Goal: Use online tool/utility: Utilize a website feature to perform a specific function

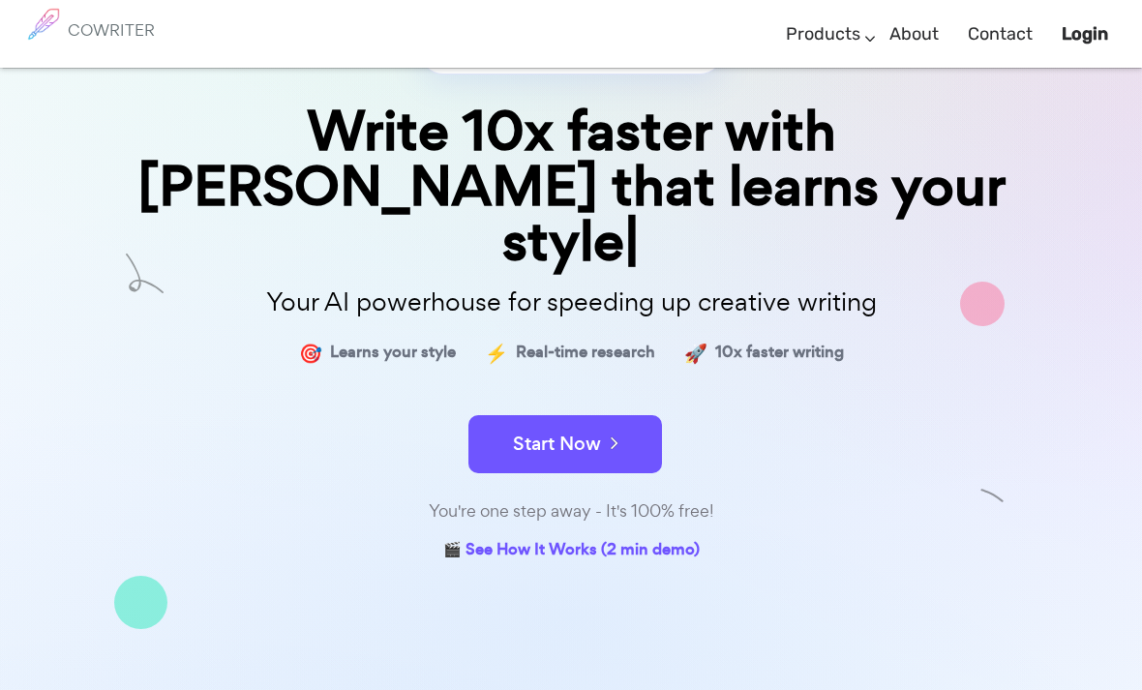
scroll to position [135, 0]
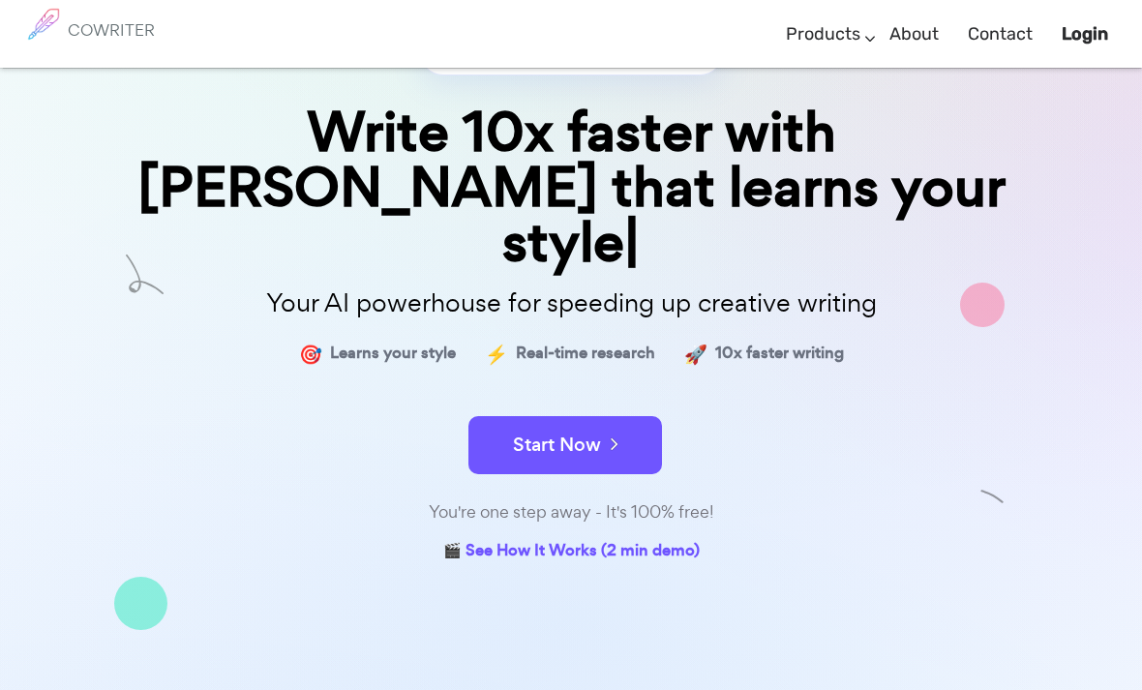
click at [605, 433] on icon at bounding box center [609, 443] width 17 height 21
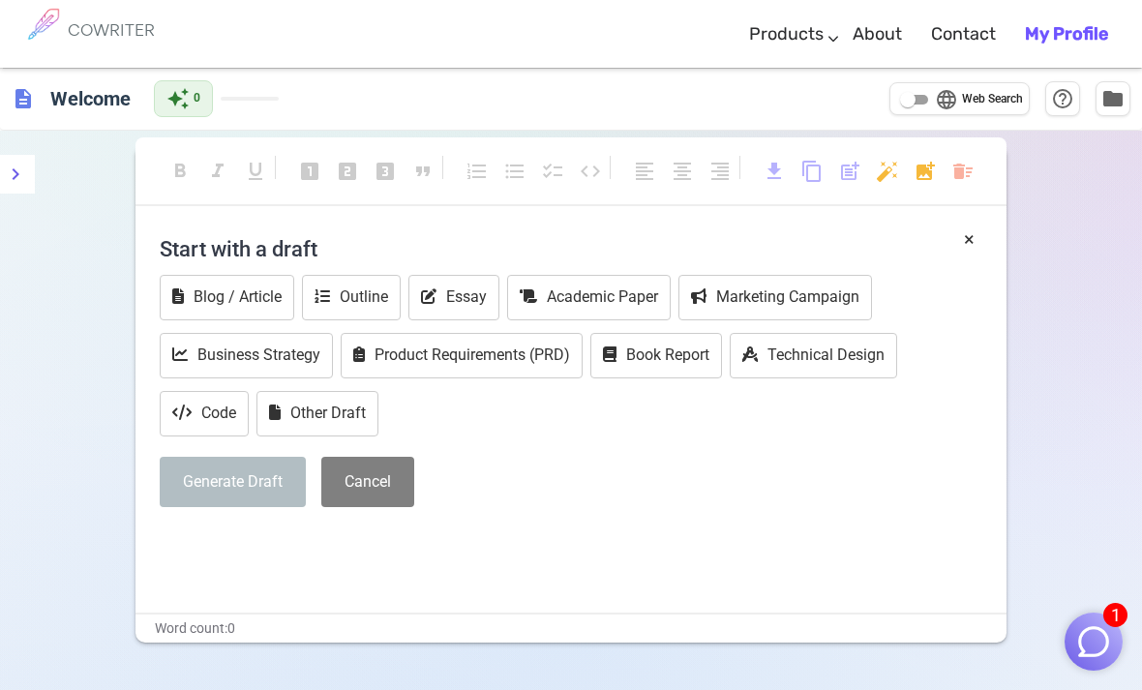
scroll to position [37, 0]
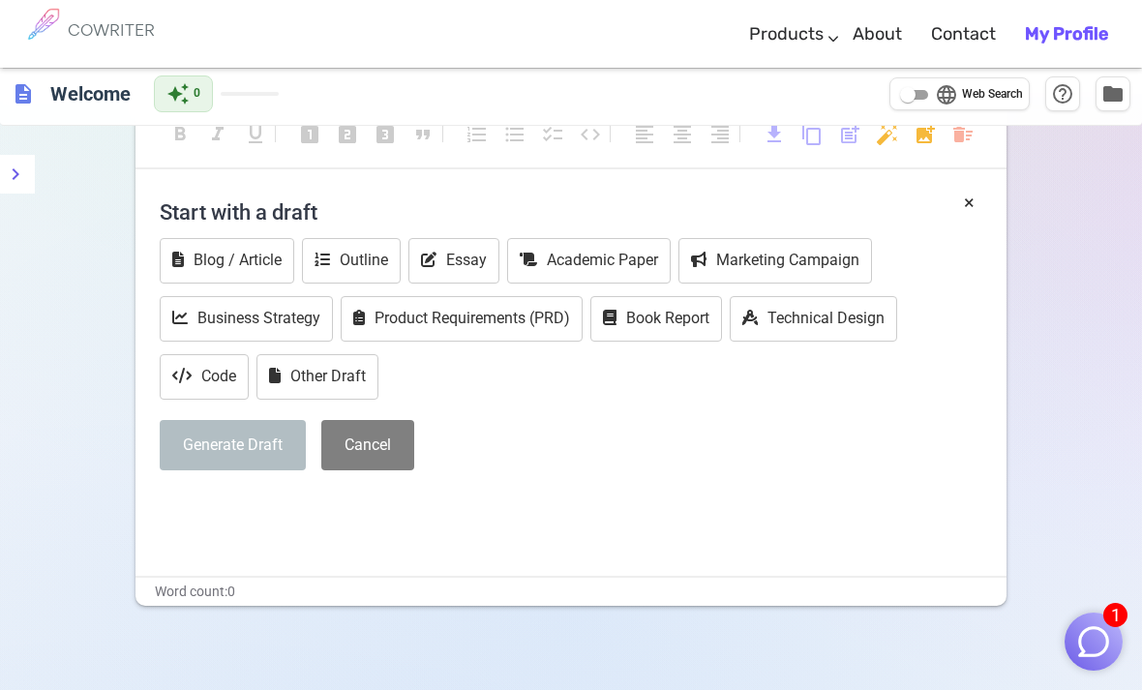
click at [493, 253] on button "Essay" at bounding box center [453, 260] width 91 height 45
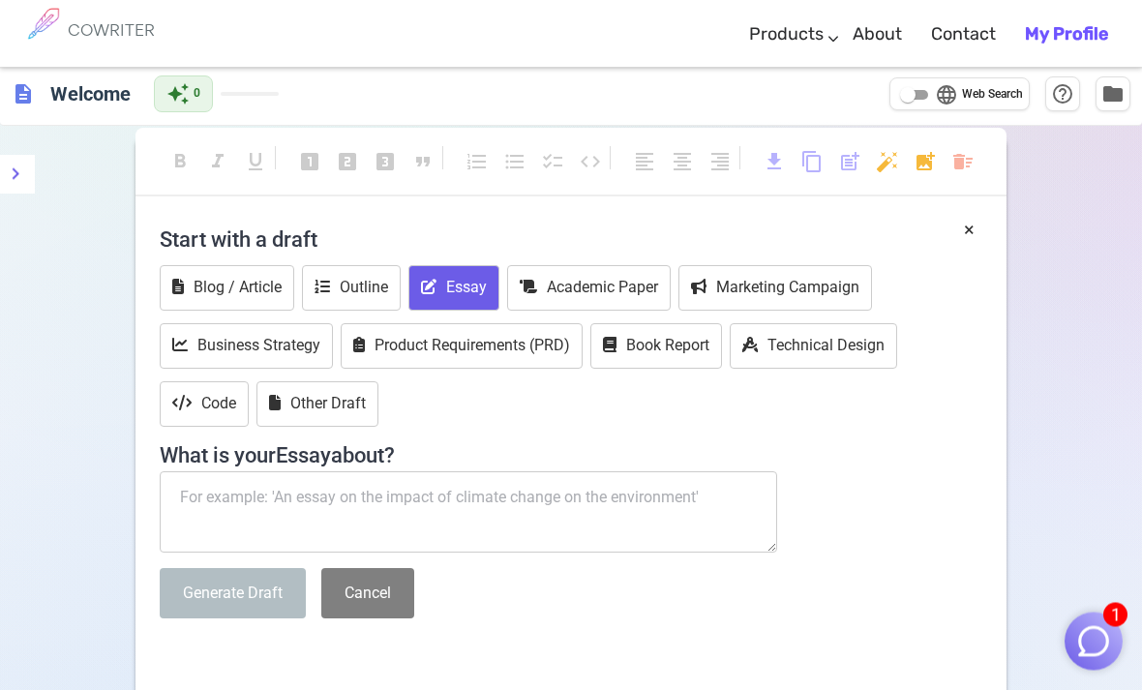
scroll to position [10, 0]
click at [429, 496] on textarea at bounding box center [468, 511] width 617 height 81
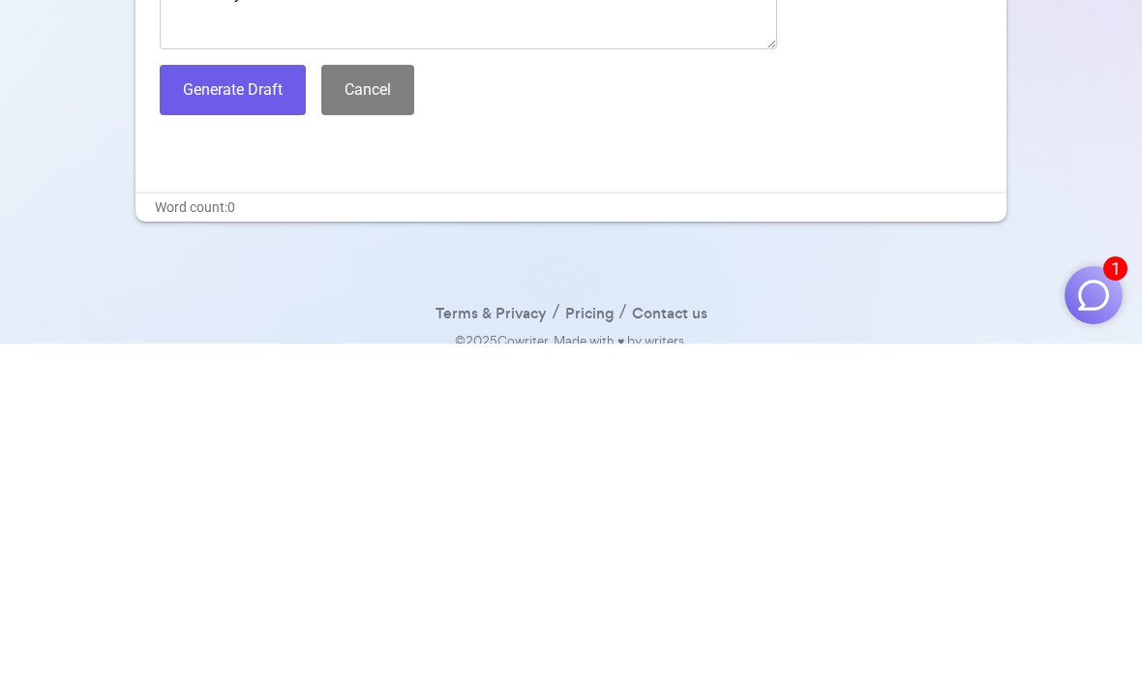
scroll to position [193, 0]
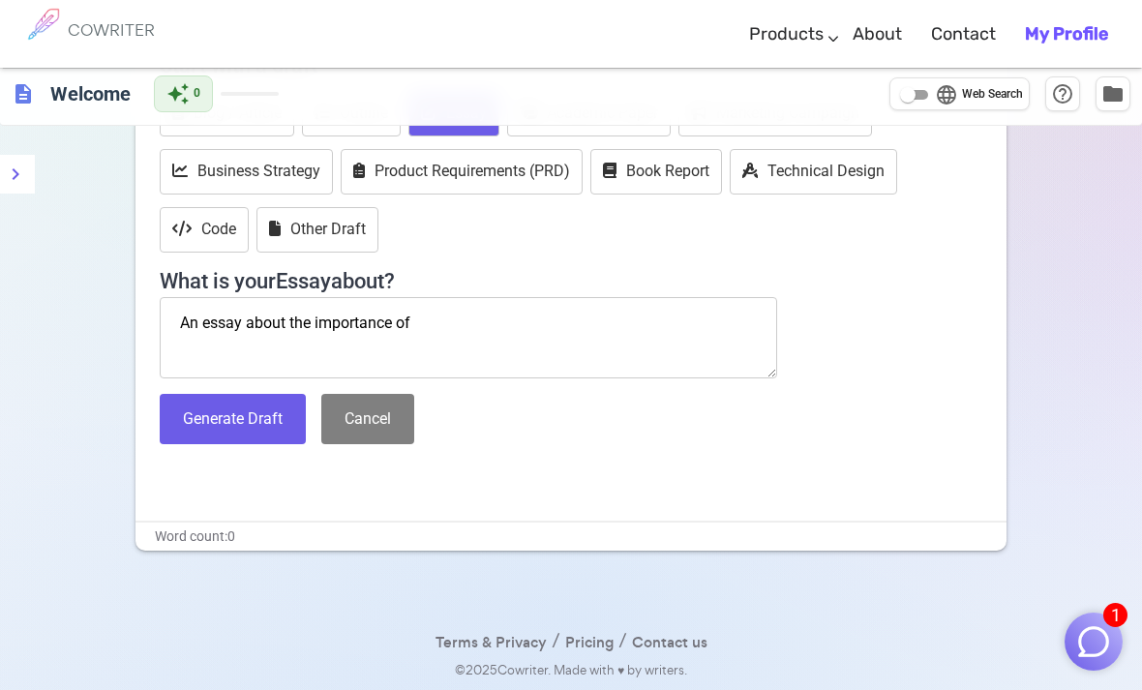
click at [494, 305] on textarea "An essay about the importance of" at bounding box center [468, 337] width 617 height 81
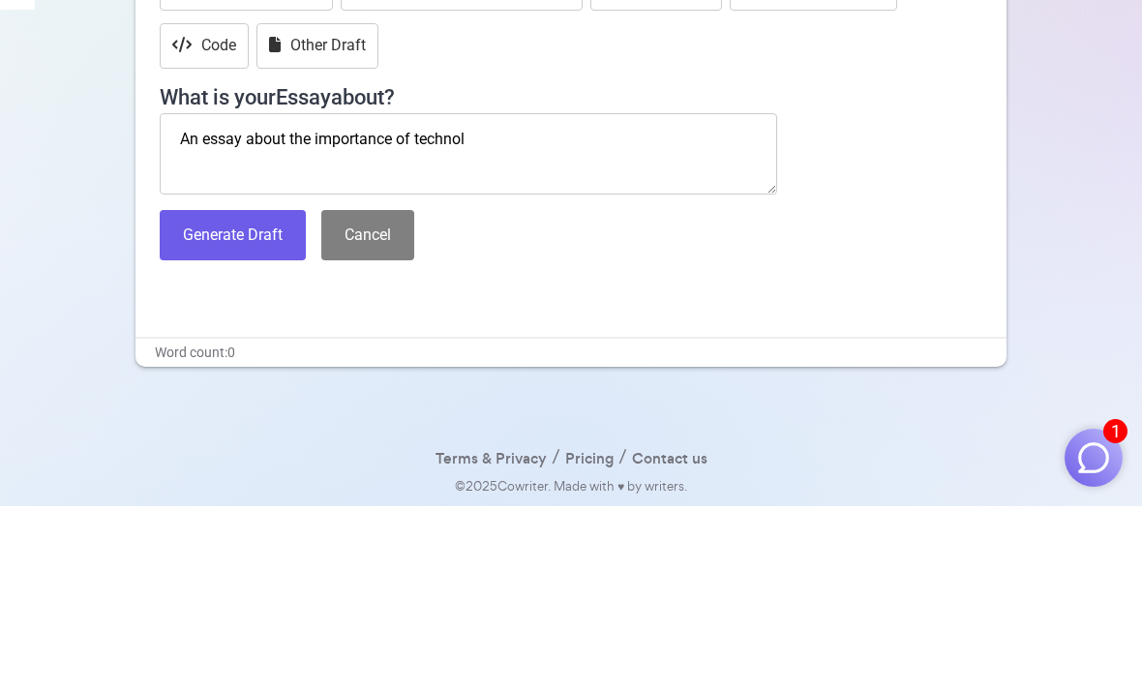
type textarea "An essay about the importance of technolo"
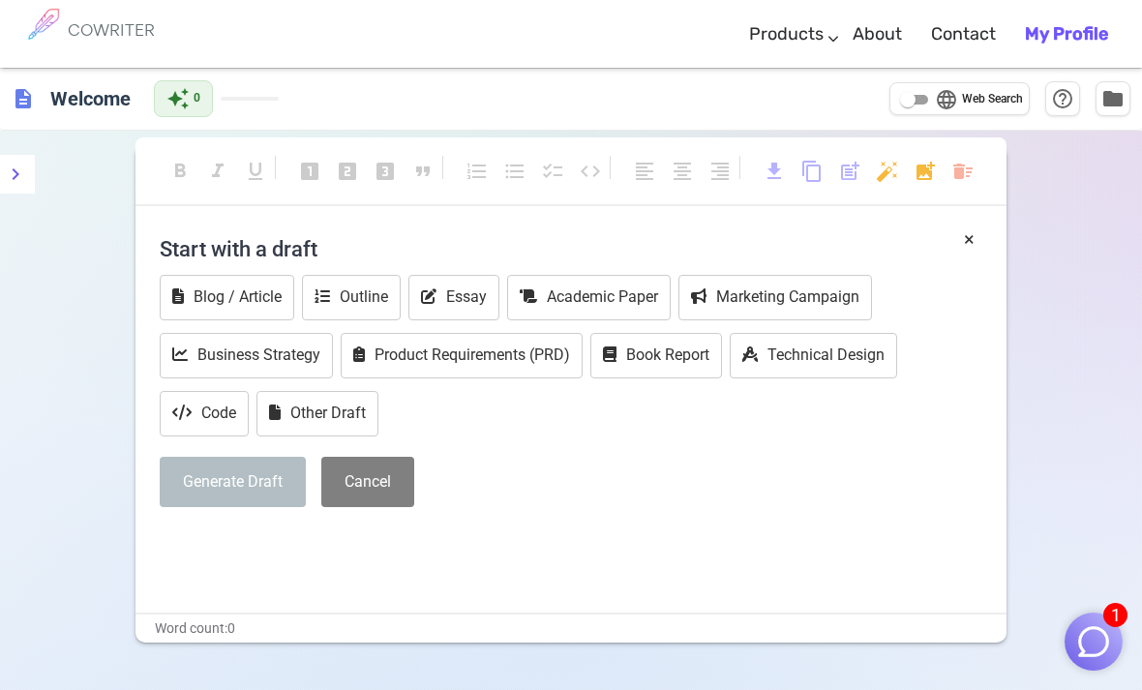
click at [454, 300] on button "Essay" at bounding box center [453, 297] width 91 height 45
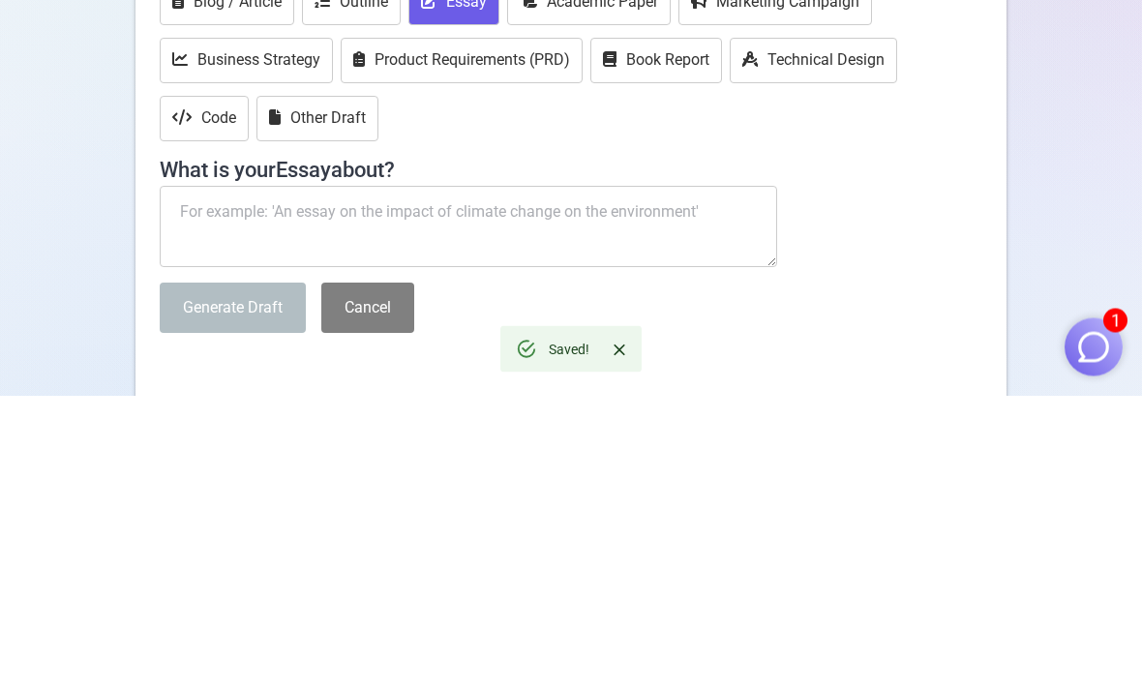
click at [547, 481] on textarea at bounding box center [468, 521] width 617 height 81
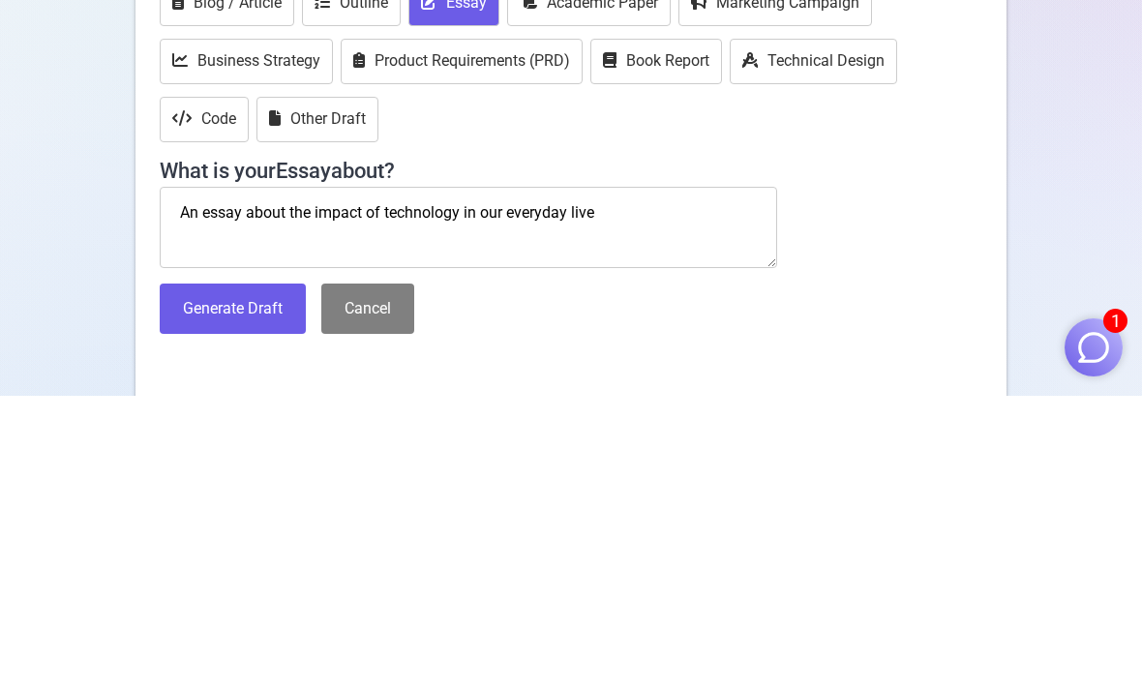
type textarea "An essay about the impact of technology in our everyday lives"
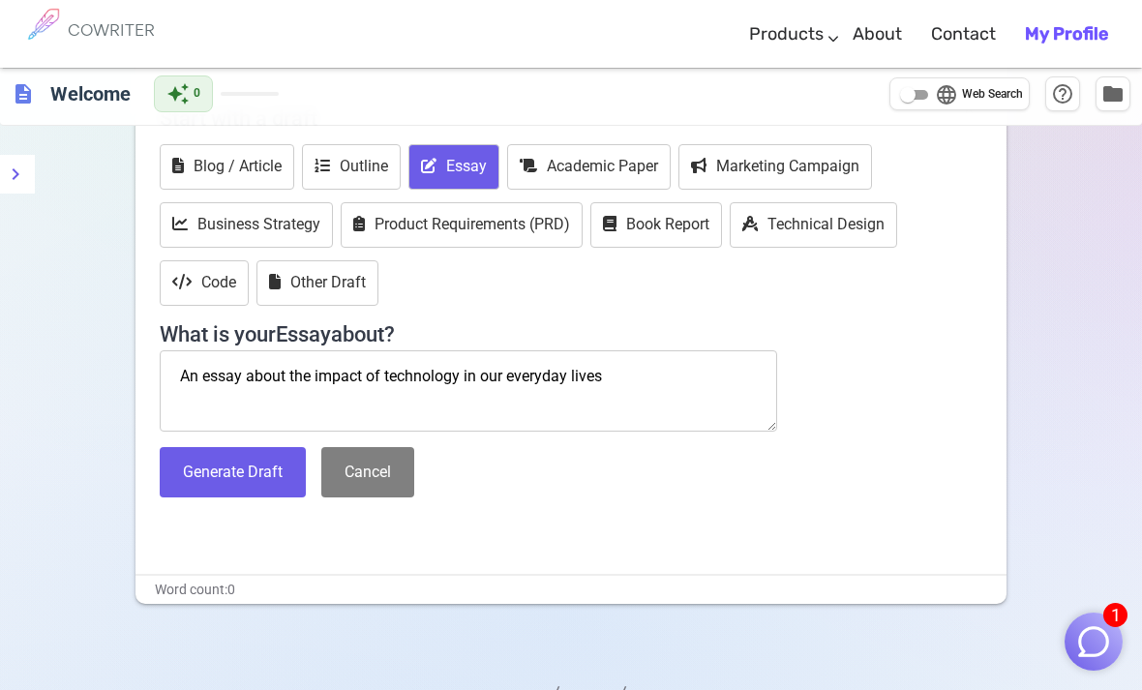
click at [273, 467] on button "Generate Draft" at bounding box center [233, 472] width 146 height 51
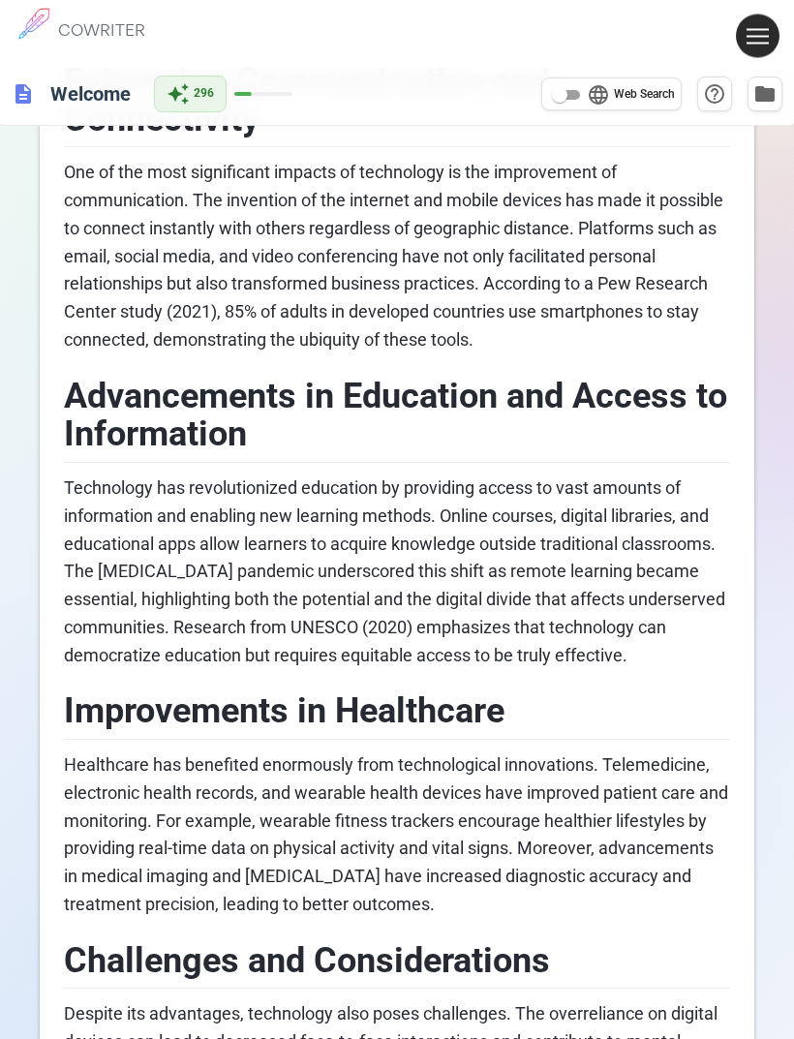
scroll to position [734, 0]
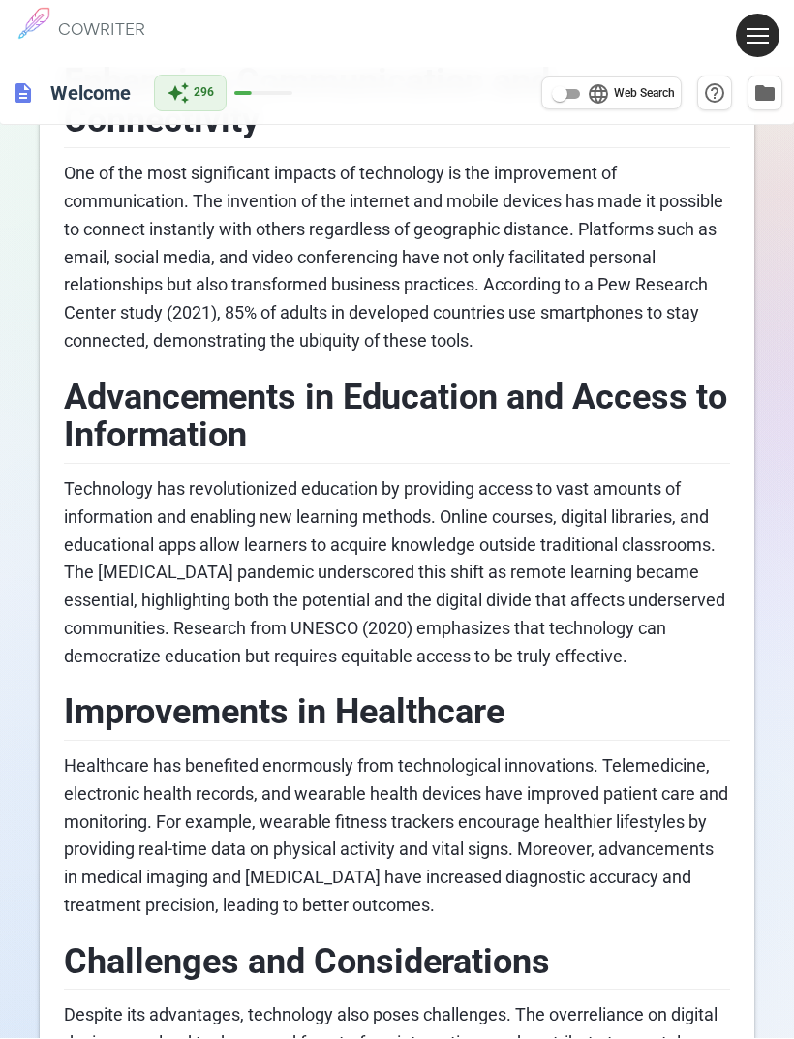
click at [757, 34] on button at bounding box center [758, 37] width 44 height 44
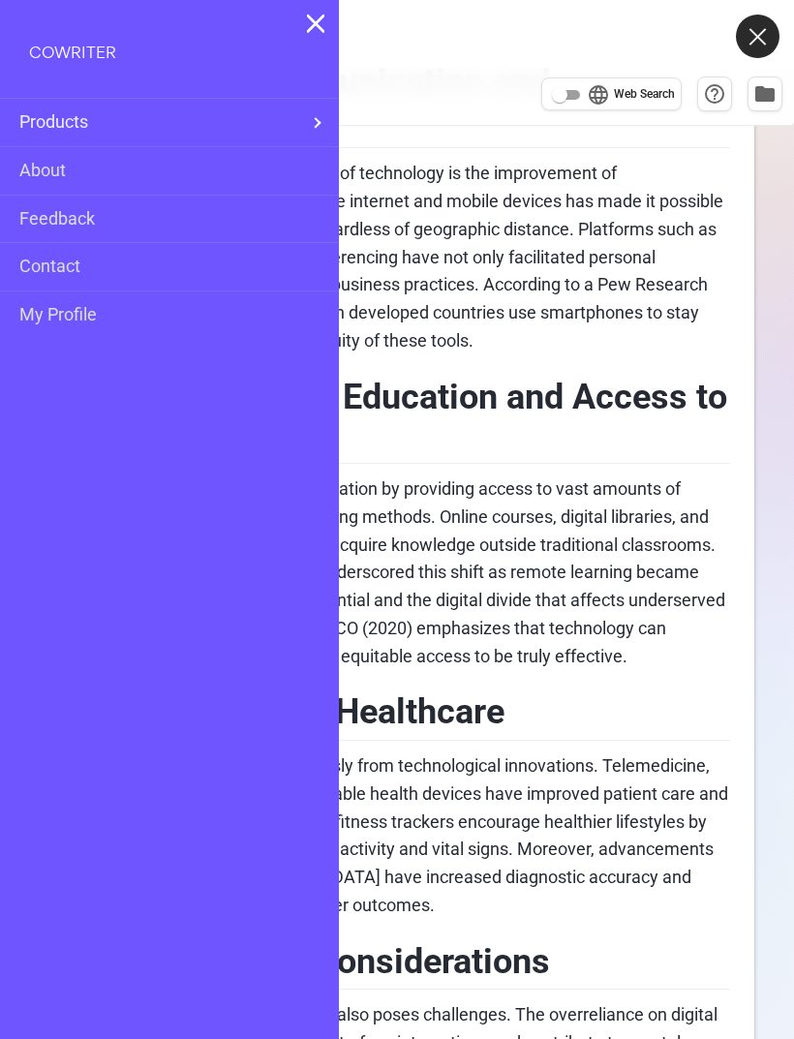
click at [762, 39] on button at bounding box center [758, 37] width 44 height 44
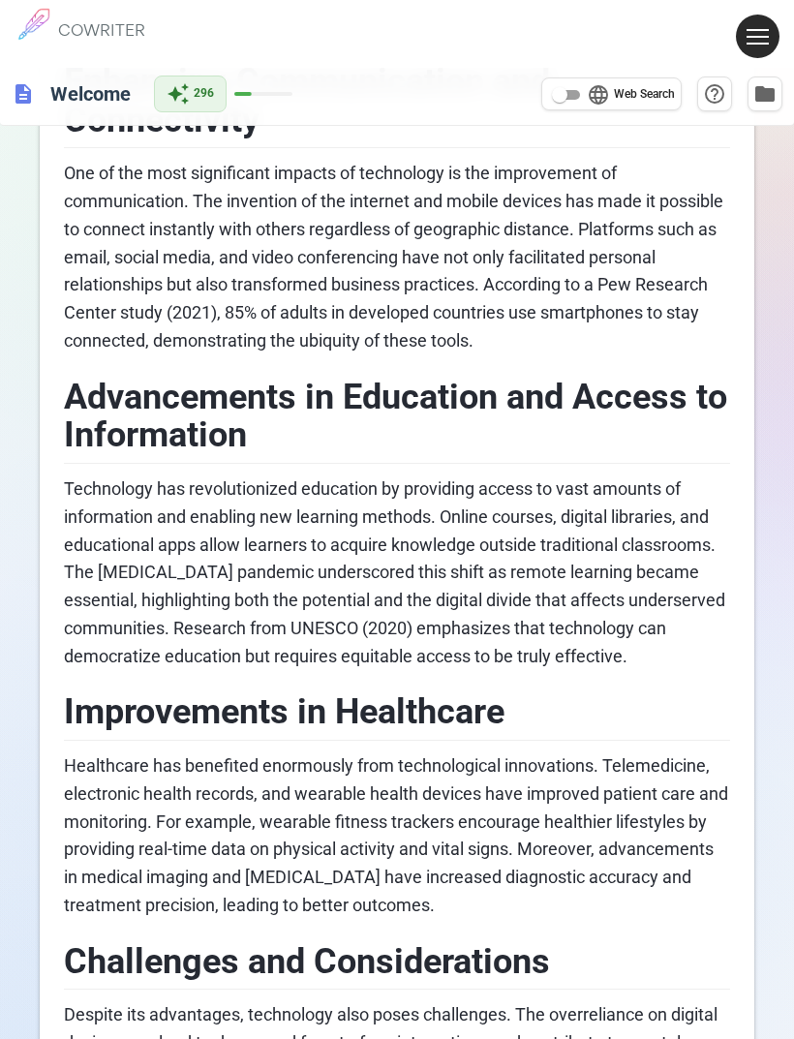
click at [180, 90] on span "auto_awesome" at bounding box center [177, 93] width 23 height 23
click at [196, 97] on span "296" at bounding box center [204, 93] width 20 height 19
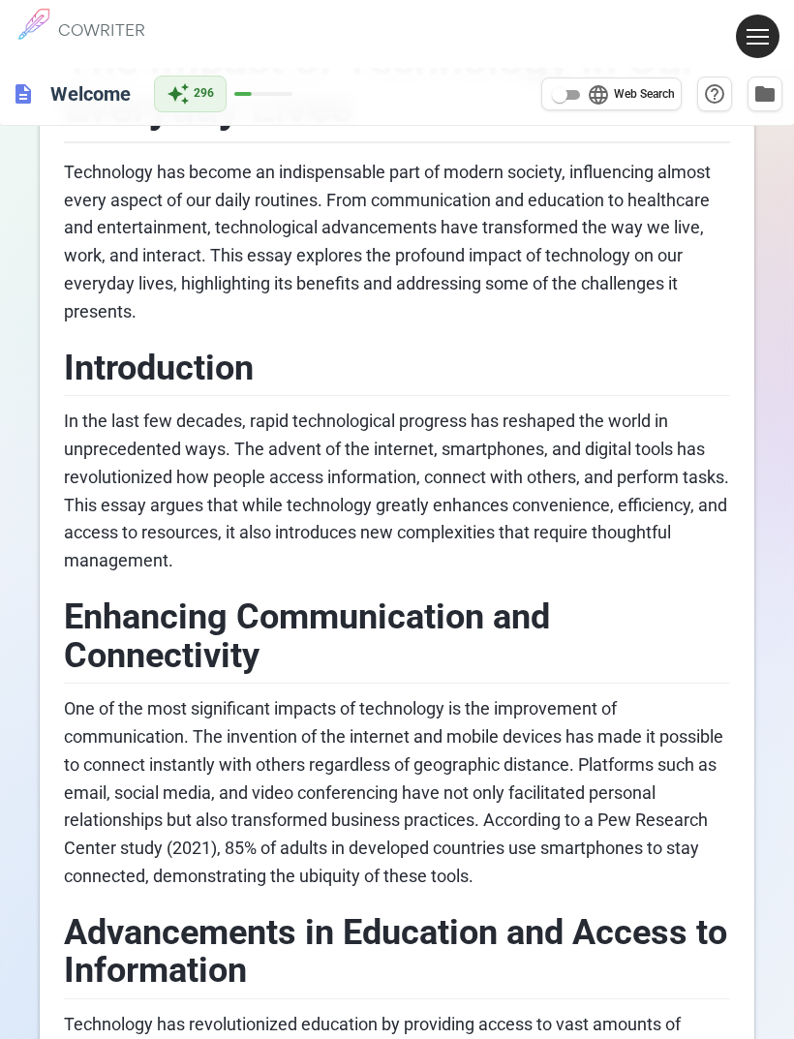
scroll to position [0, 0]
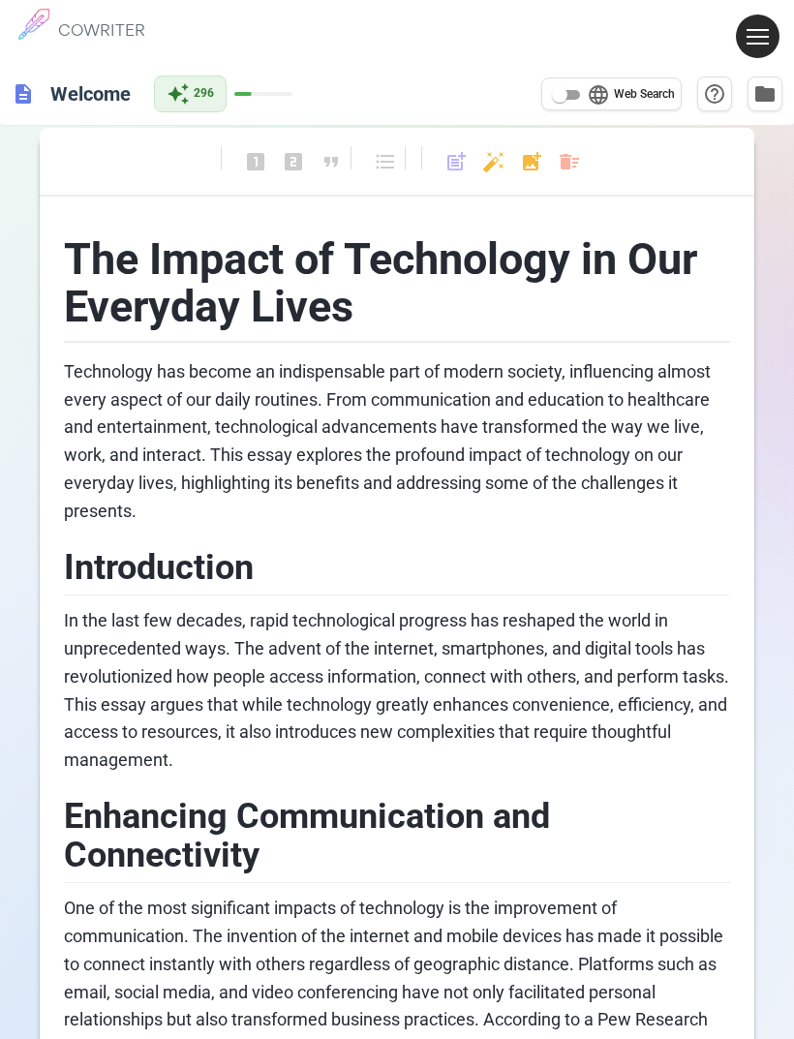
click at [766, 102] on span "folder" at bounding box center [764, 93] width 23 height 23
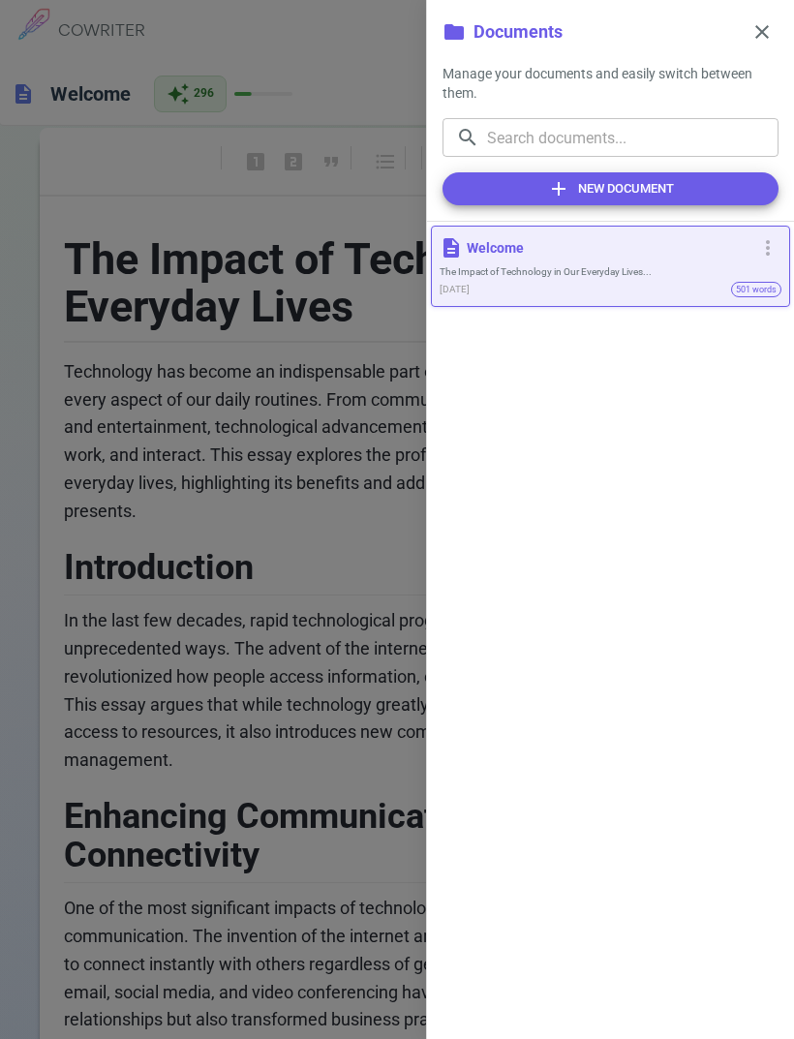
click at [753, 31] on span "close" at bounding box center [761, 31] width 23 height 23
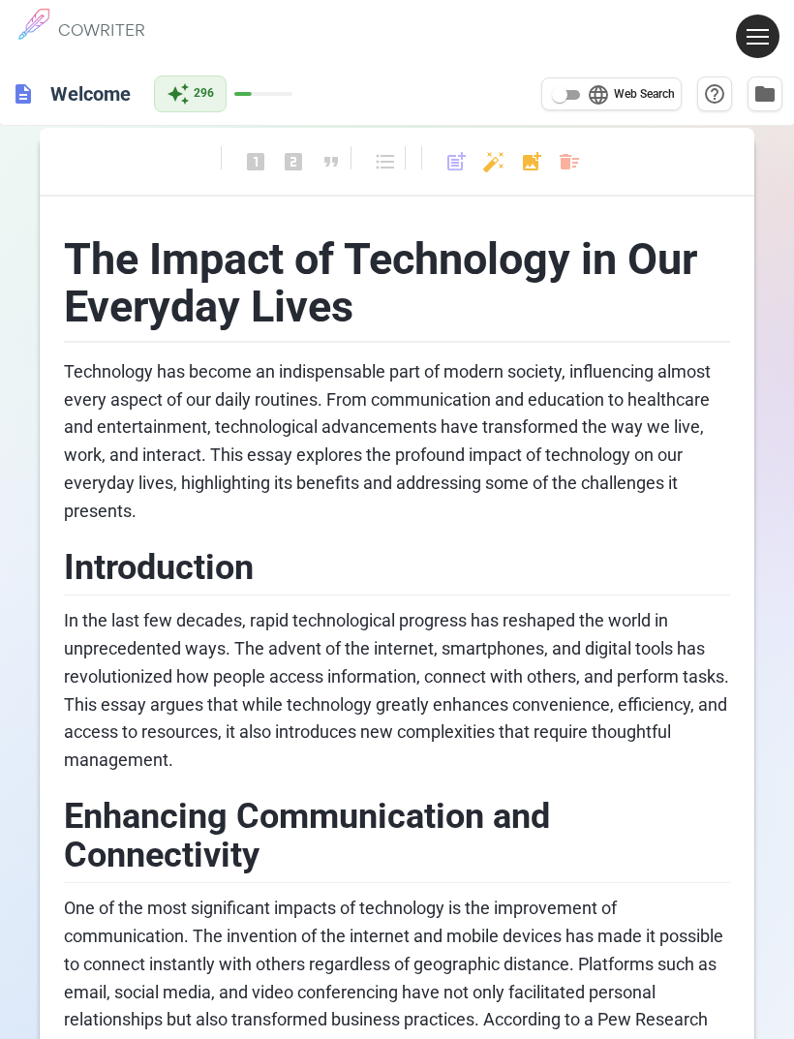
click at [558, 91] on input "language Web Search" at bounding box center [560, 94] width 70 height 23
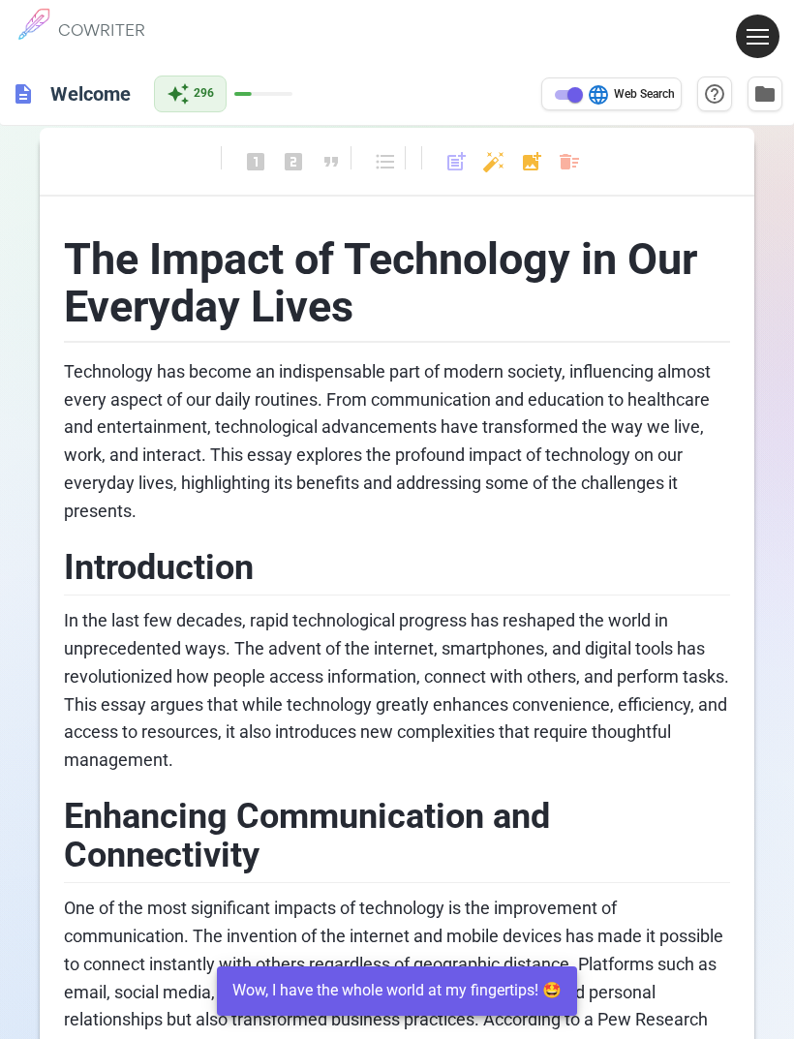
click at [570, 88] on input "language Web Search" at bounding box center [575, 94] width 70 height 23
checkbox input "false"
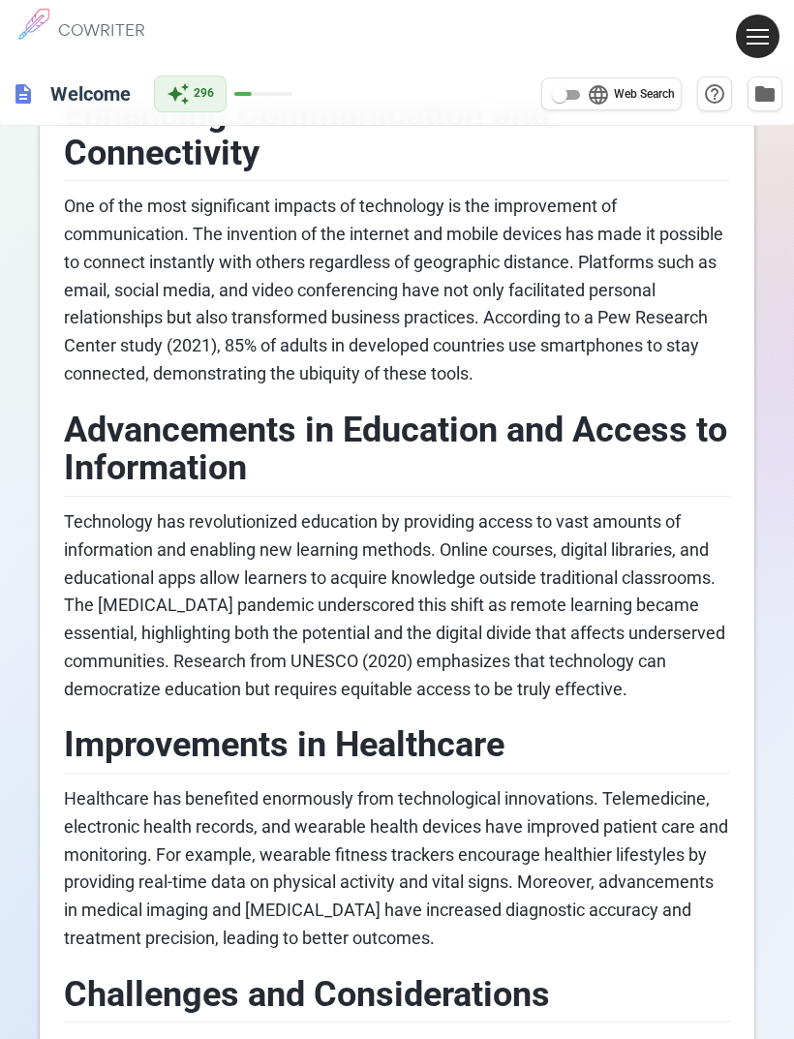
scroll to position [648, 0]
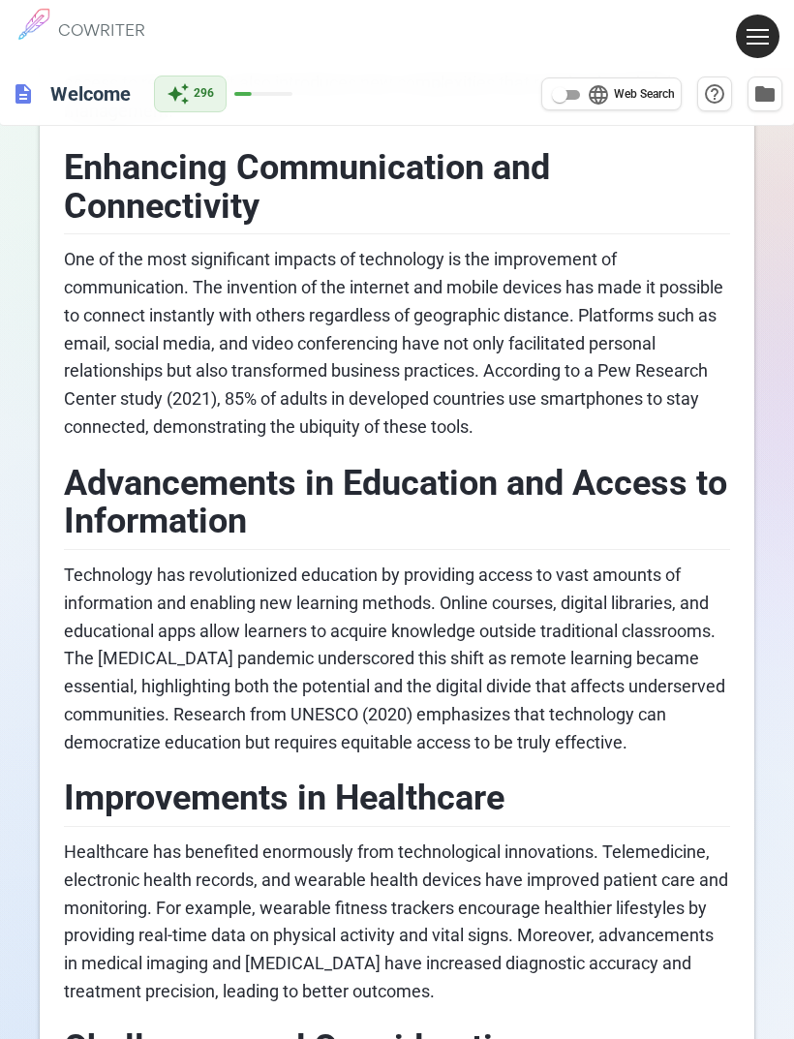
click at [44, 101] on h6 "Welcome" at bounding box center [91, 94] width 96 height 39
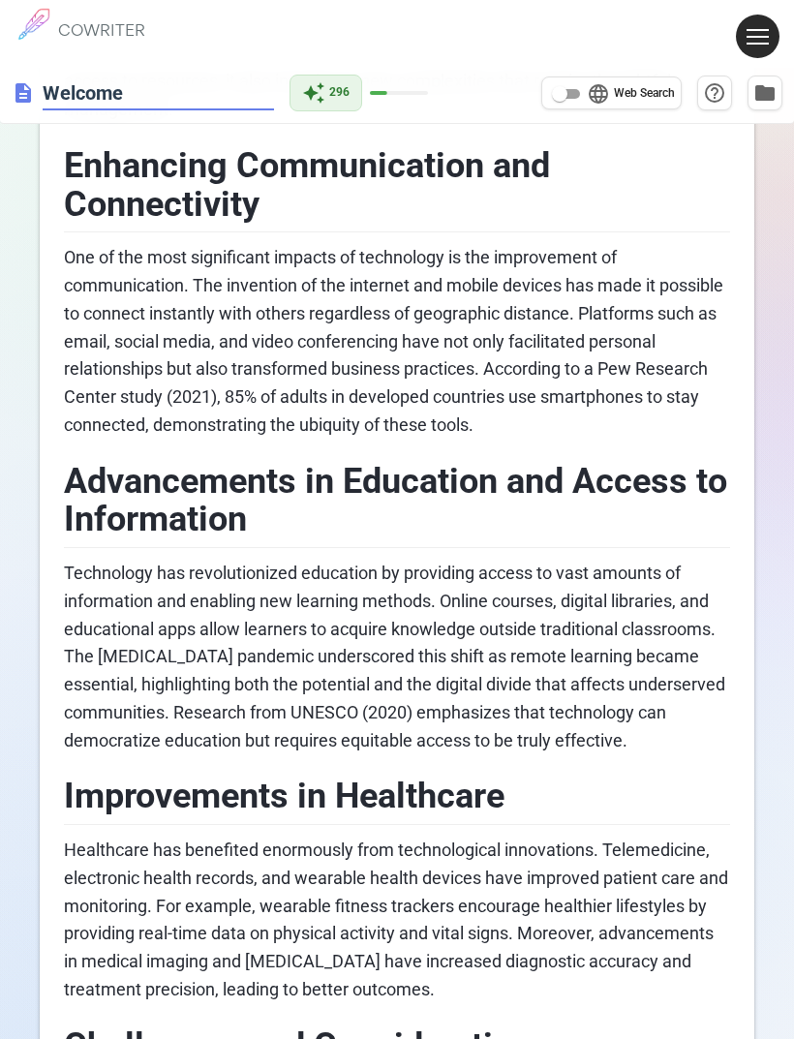
click at [27, 91] on span "description" at bounding box center [23, 92] width 23 height 23
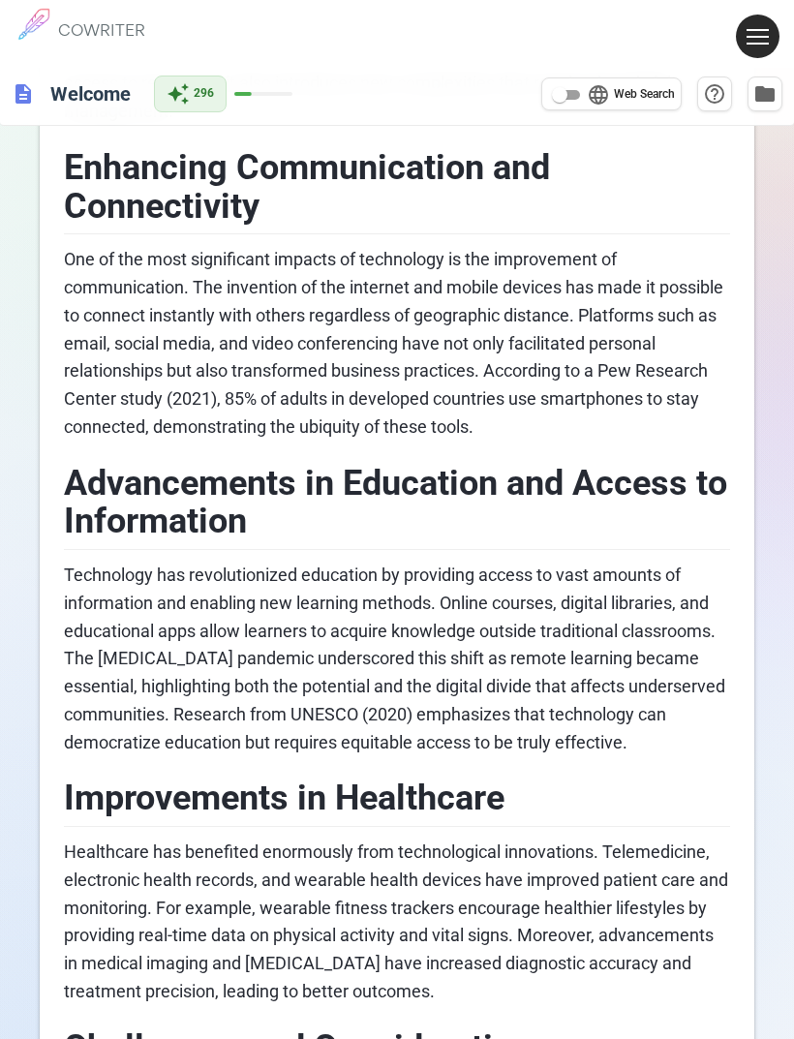
click at [37, 90] on div "description Welcome" at bounding box center [75, 94] width 127 height 39
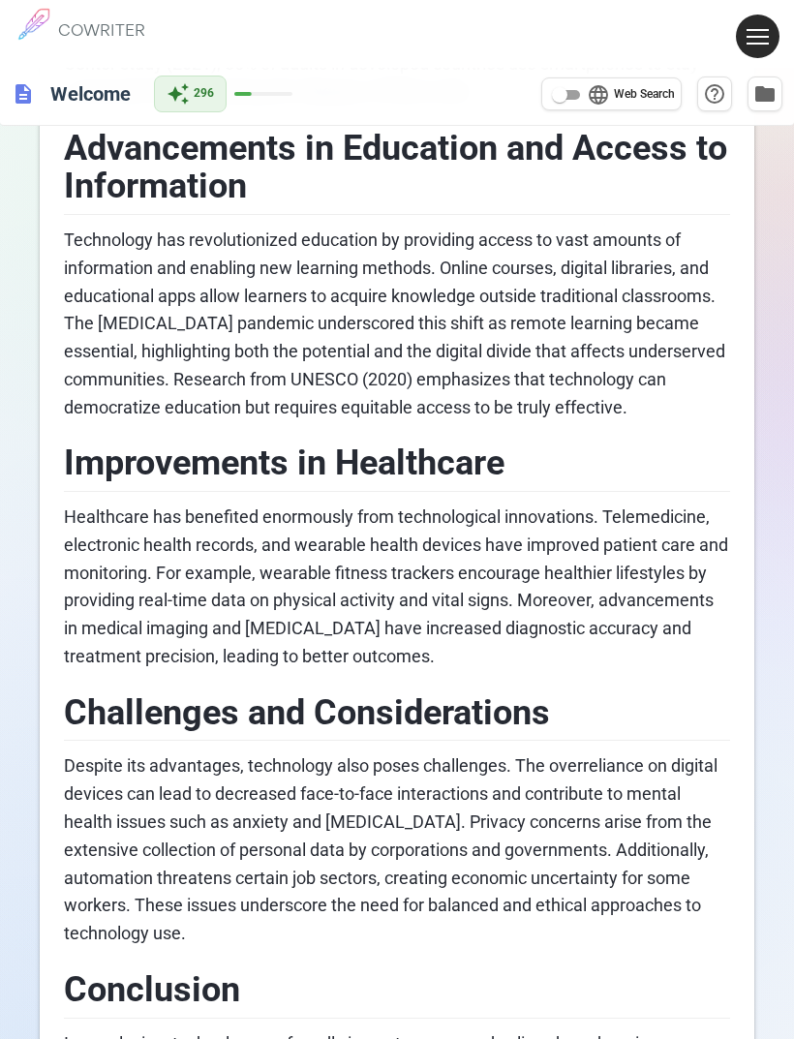
scroll to position [1244, 0]
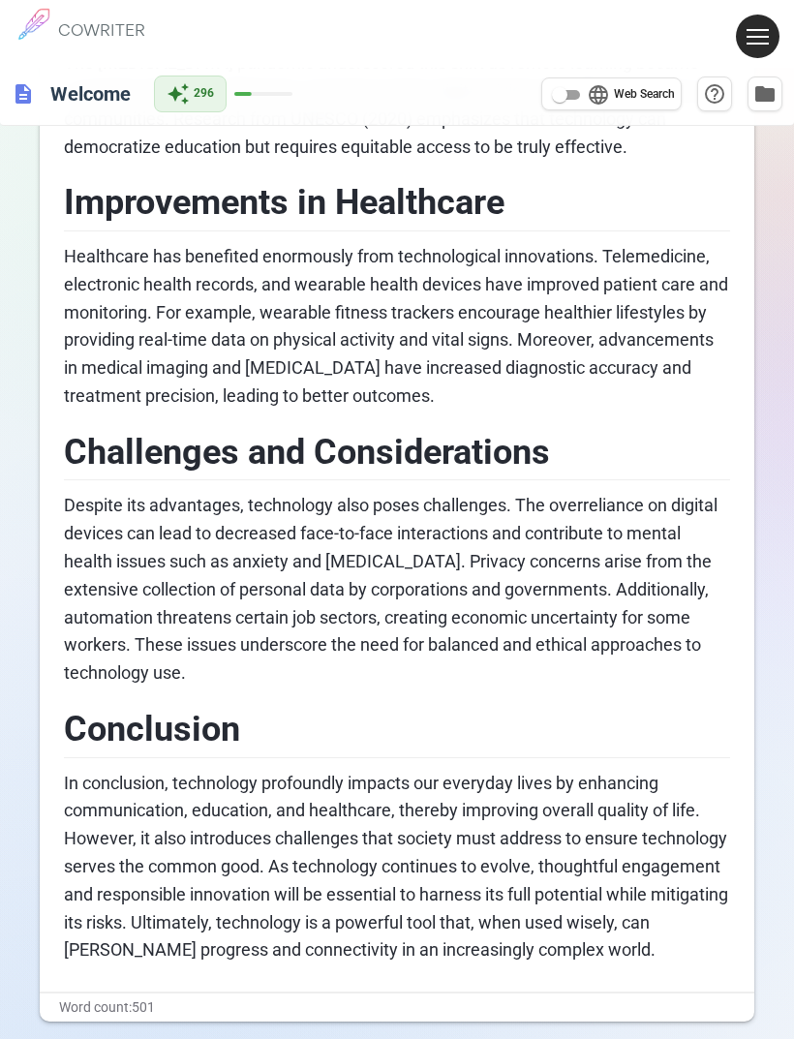
click at [632, 689] on span "In conclusion, technology profoundly impacts our everyday lives by enhancing co…" at bounding box center [398, 866] width 668 height 188
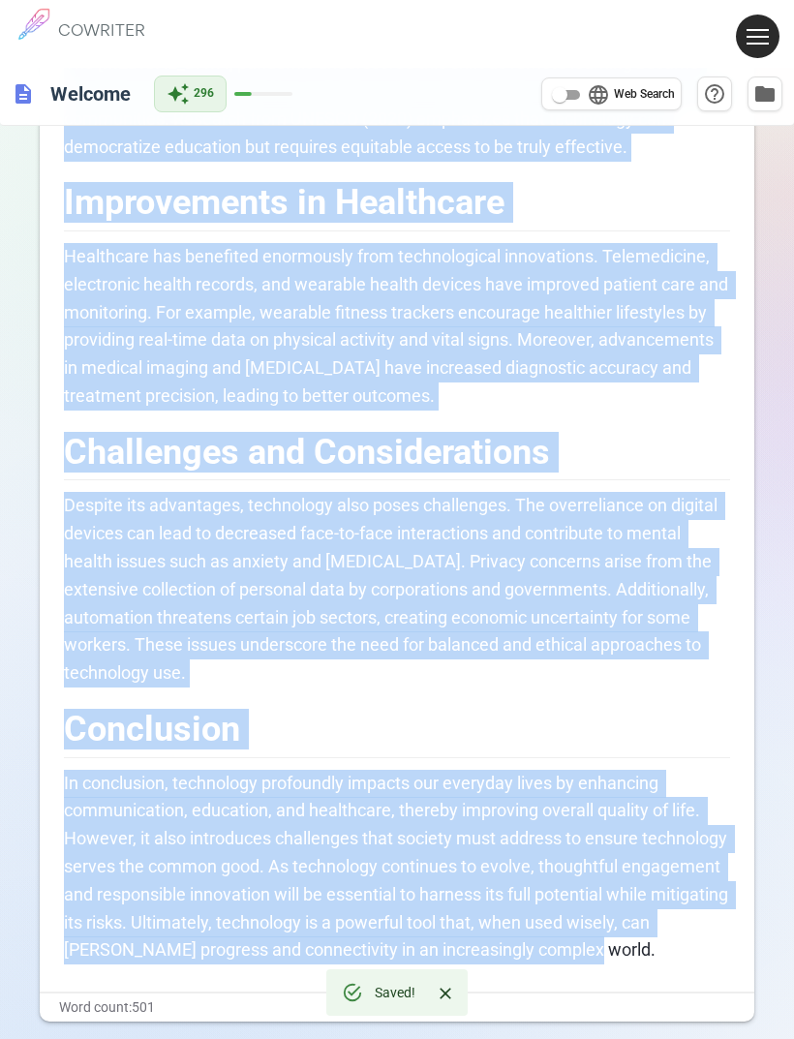
copy div "The Impact of Technology in Our Everyday Lives Technology has become an indispe…"
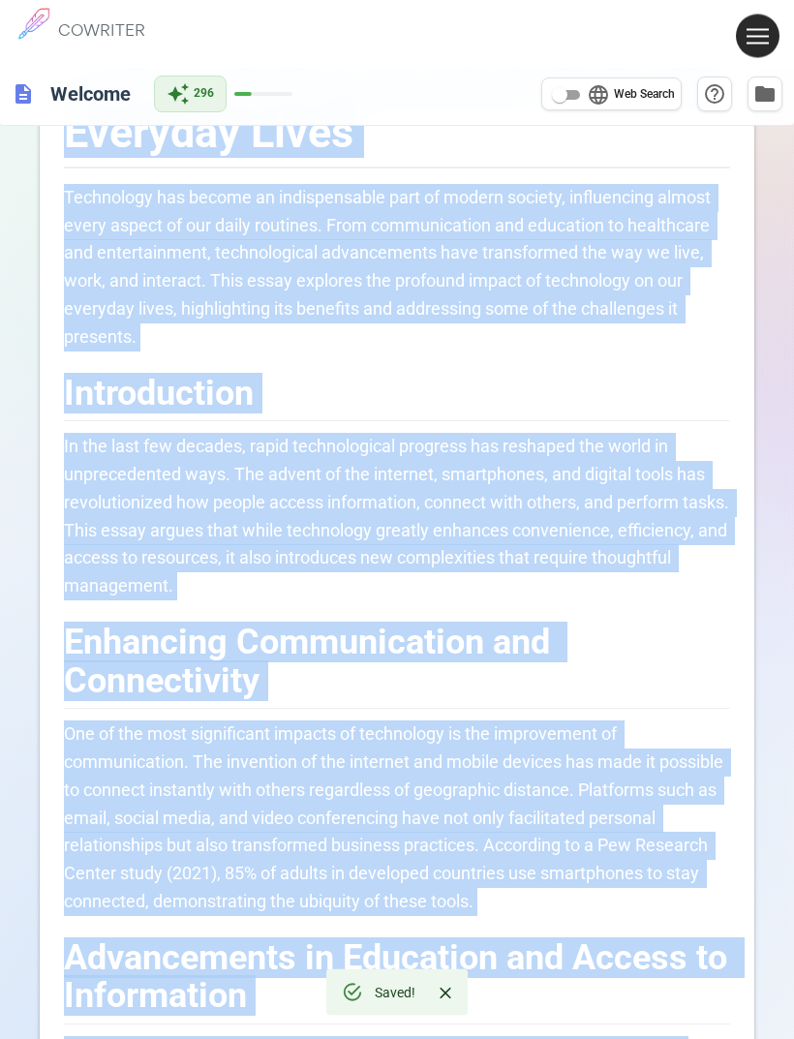
scroll to position [0, 0]
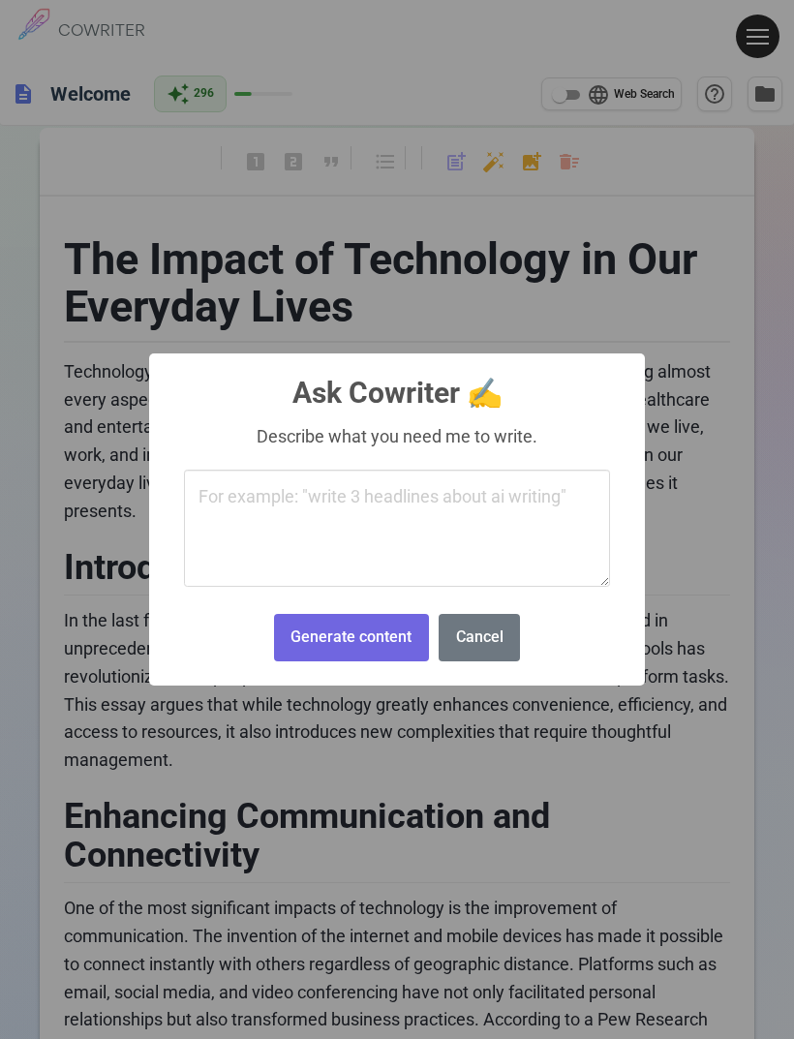
click at [478, 645] on button "Cancel" at bounding box center [478, 637] width 81 height 47
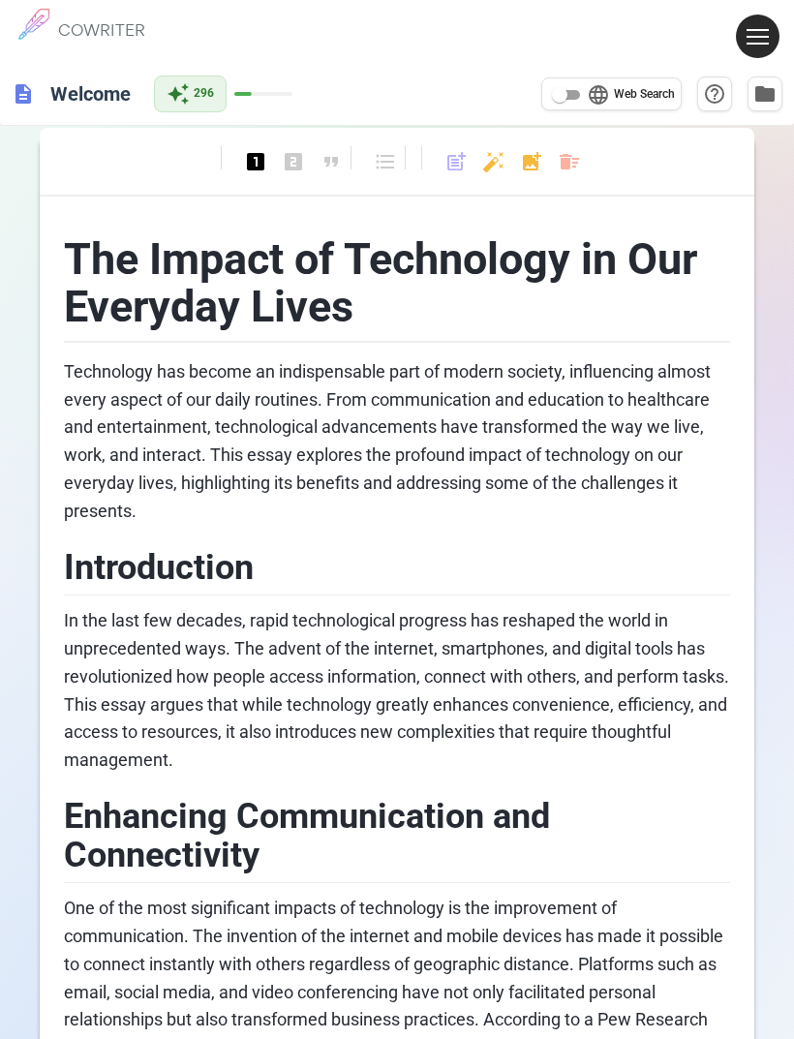
click at [302, 158] on span "looks_two" at bounding box center [293, 161] width 23 height 23
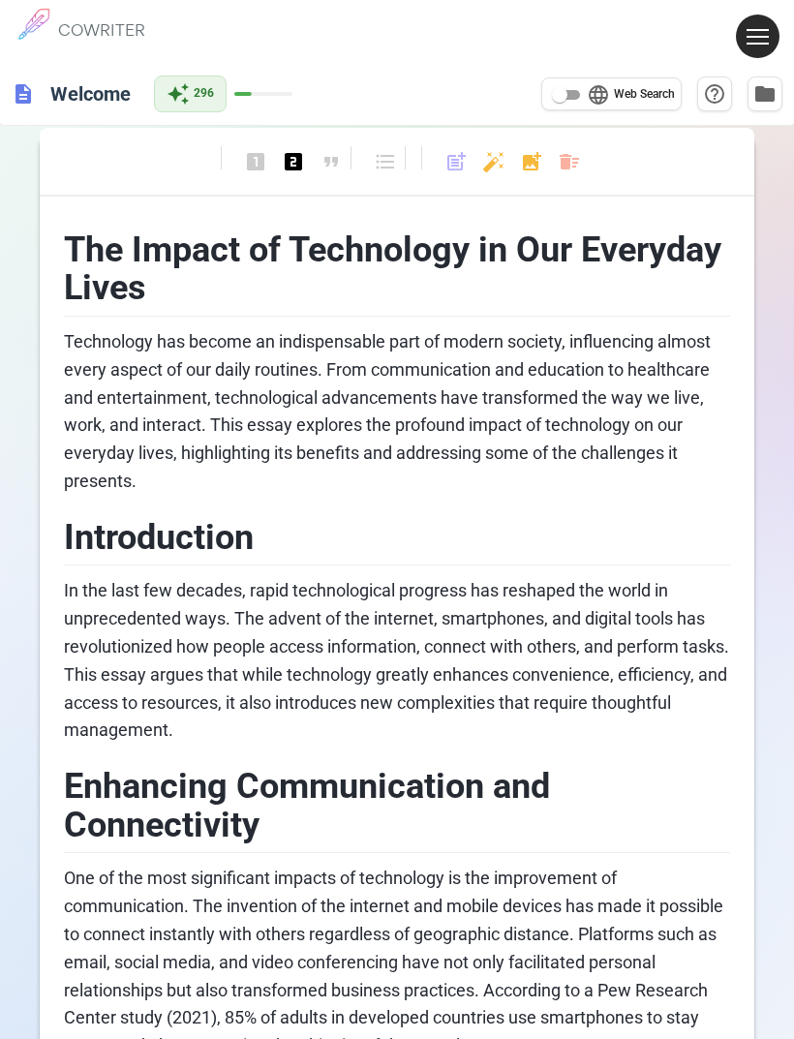
click at [325, 160] on span "format_quote" at bounding box center [330, 161] width 23 height 23
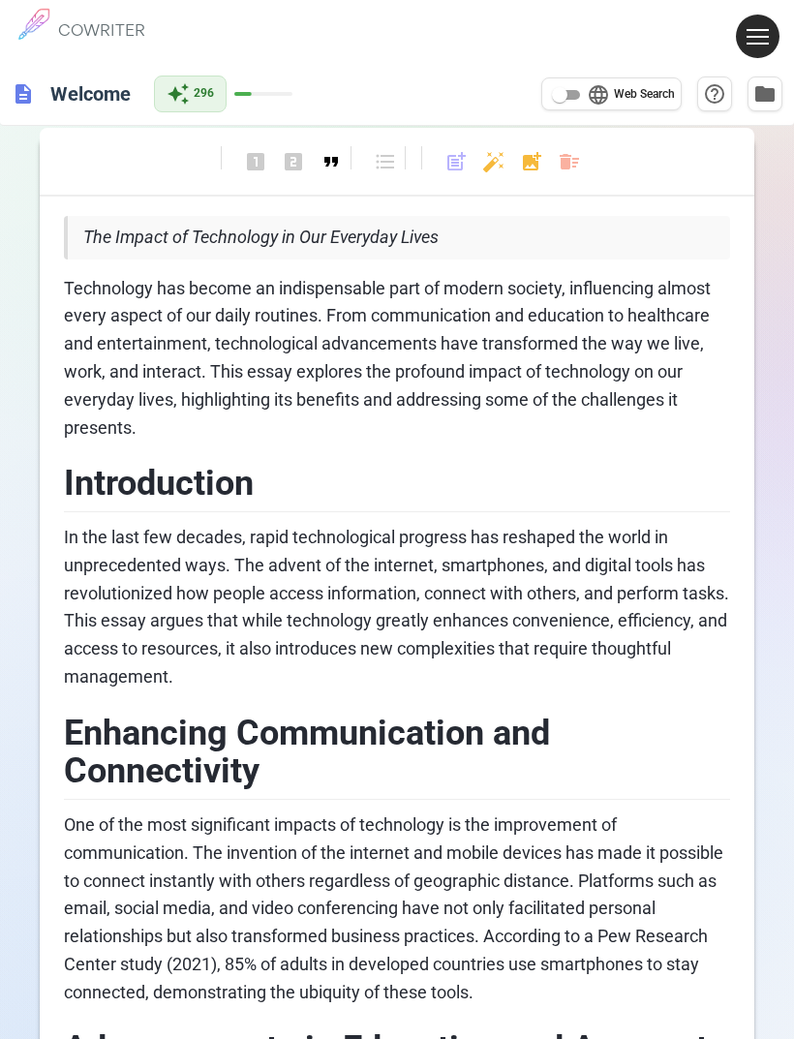
click at [754, 35] on button at bounding box center [758, 37] width 44 height 44
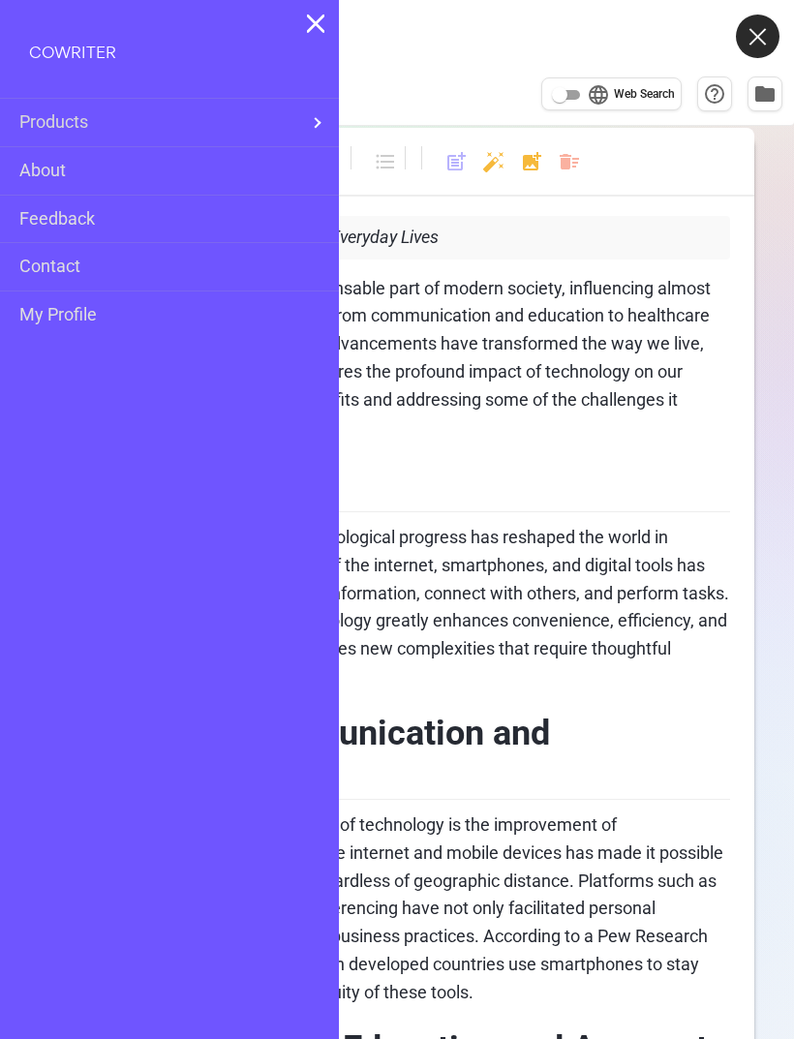
click at [260, 123] on span "Products" at bounding box center [162, 122] width 286 height 28
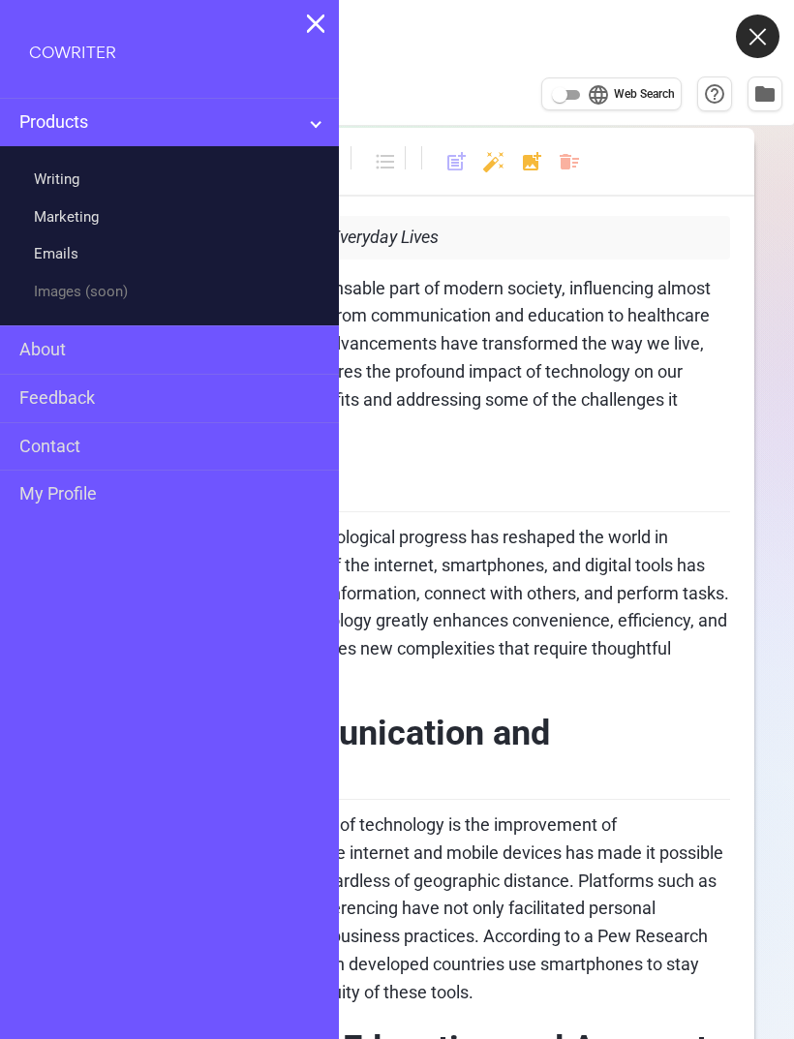
click at [79, 183] on link "Writing" at bounding box center [56, 180] width 45 height 28
click at [99, 216] on link "Marketing" at bounding box center [66, 217] width 65 height 28
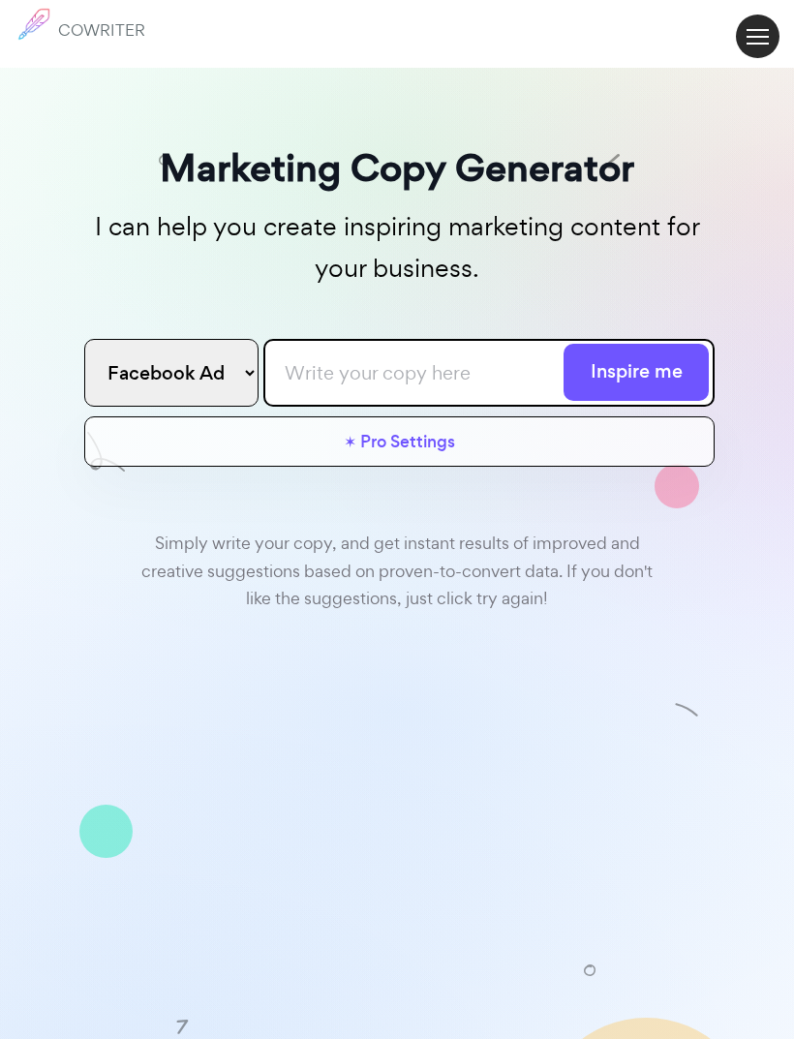
click at [605, 437] on div "✶ Pro Settings 📈 Optimized 😊 Friendly 😂 Funny 🙃 Sarcastic 🥹 Emotional 🤩 Excited…" at bounding box center [399, 441] width 630 height 50
click at [557, 430] on div "✶ Pro Settings 📈 Optimized 😊 Friendly 😂 Funny 🙃 Sarcastic 🥹 Emotional 🤩 Excited…" at bounding box center [399, 441] width 630 height 50
click at [258, 368] on select "Facebook Ad Google Ad Email subject line Blog Title Twitter Post Linkedin Post …" at bounding box center [171, 373] width 174 height 68
click at [769, 30] on button at bounding box center [758, 37] width 44 height 44
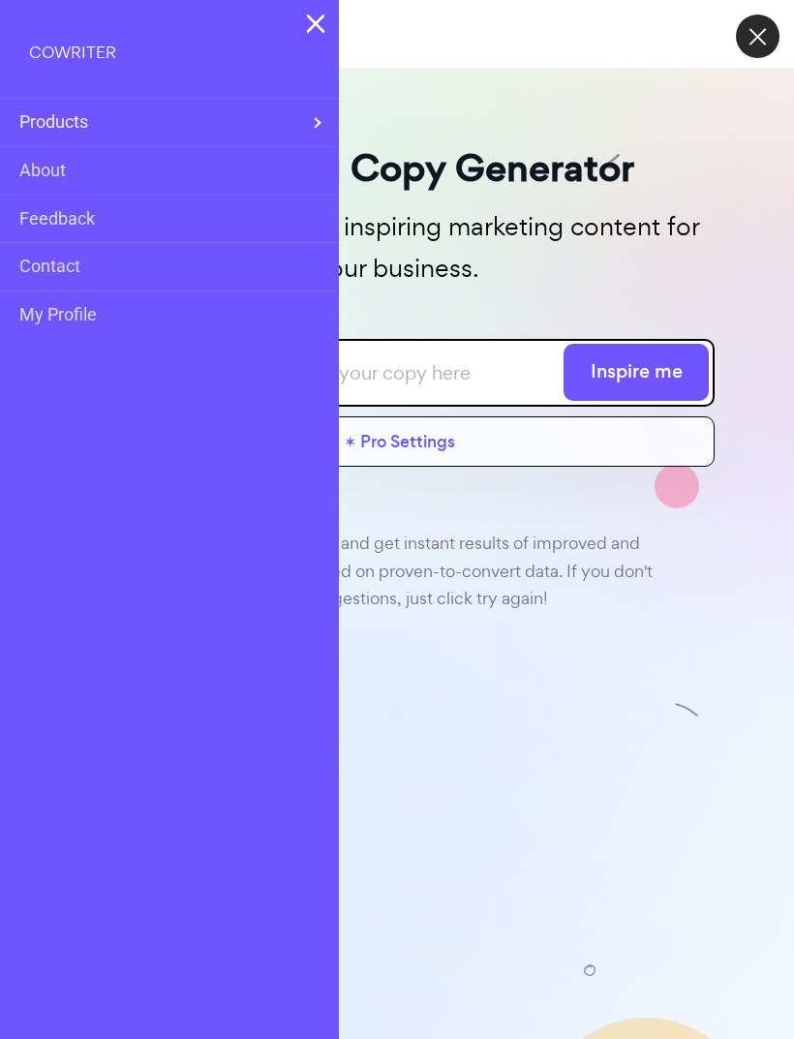
click at [578, 177] on h3 "Marketing Copy Generator" at bounding box center [396, 167] width 635 height 61
click at [324, 33] on img at bounding box center [316, 23] width 18 height 19
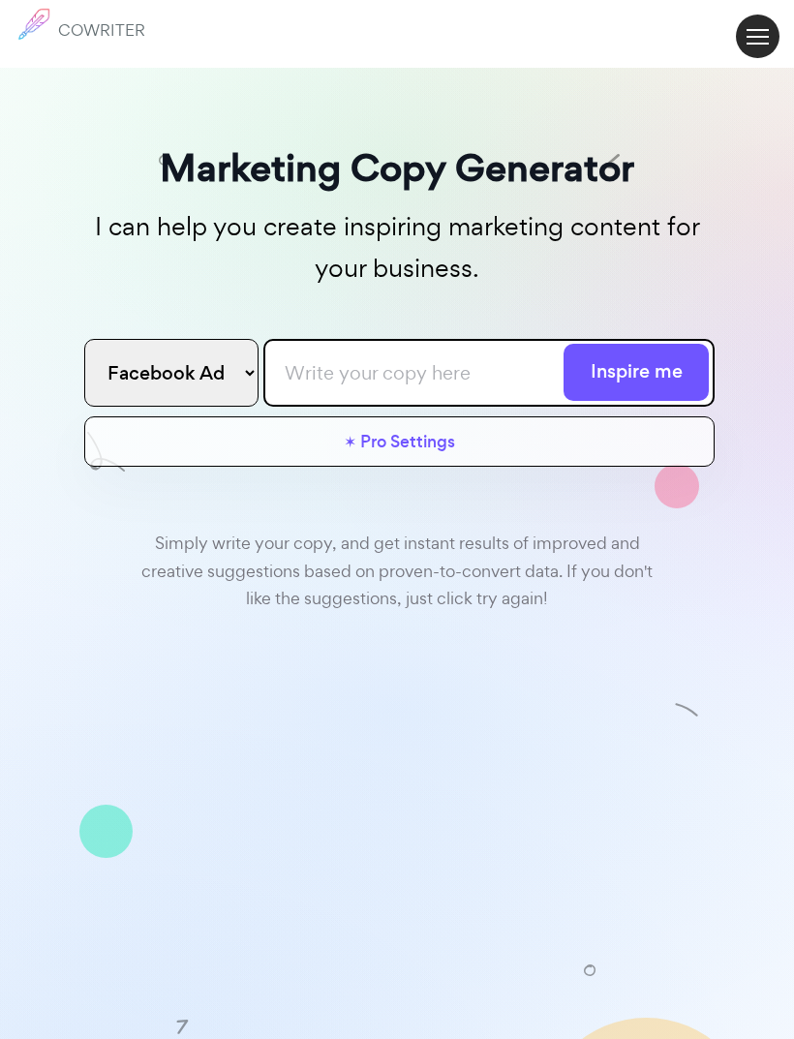
click at [759, 44] on span at bounding box center [757, 44] width 22 height 2
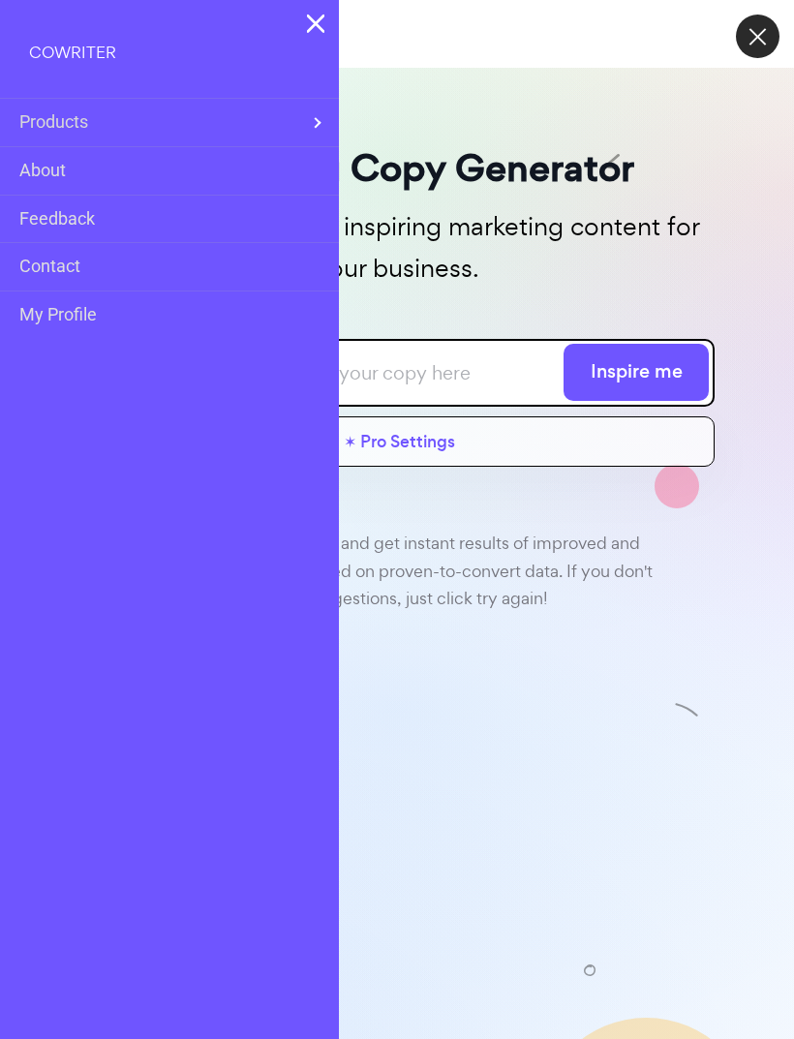
click at [89, 121] on span "Products" at bounding box center [162, 122] width 286 height 28
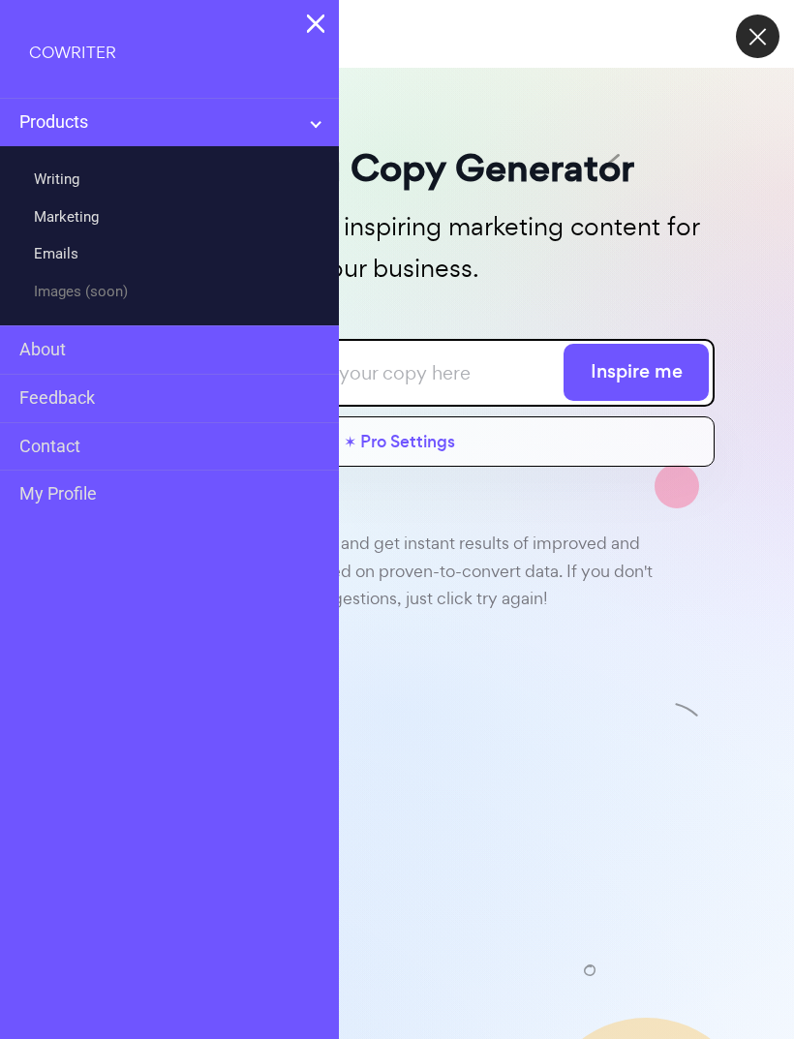
click at [58, 255] on link "Emails" at bounding box center [56, 254] width 45 height 28
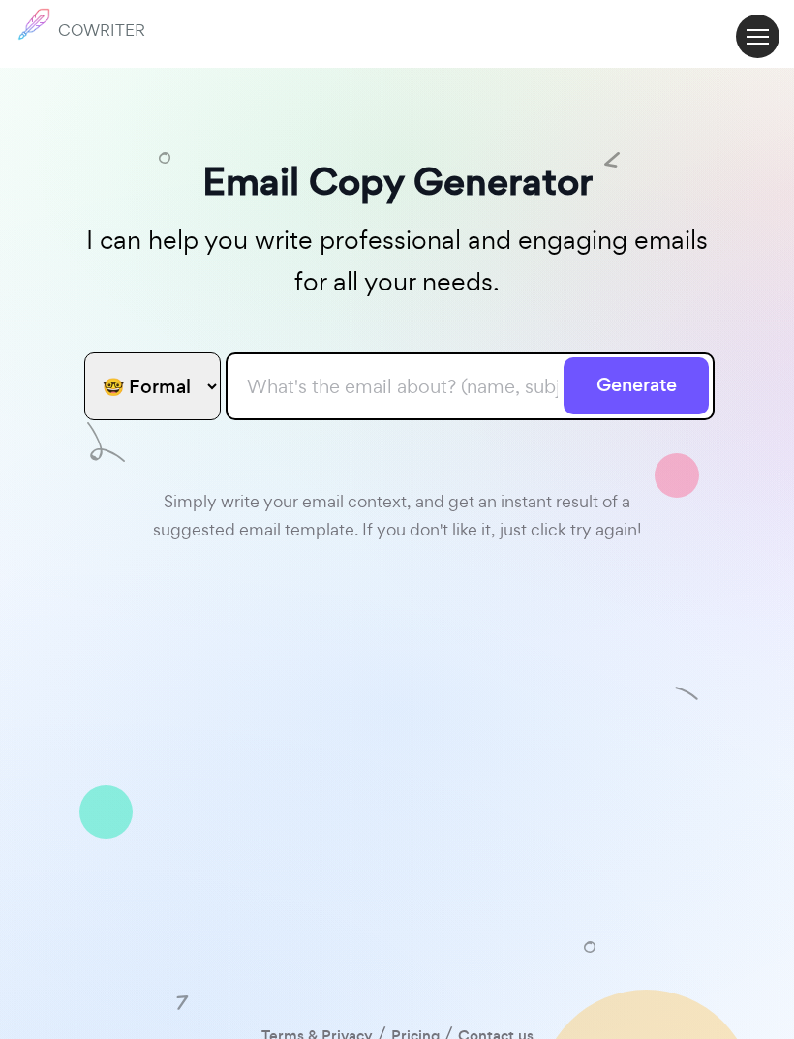
click at [743, 40] on button at bounding box center [758, 37] width 44 height 44
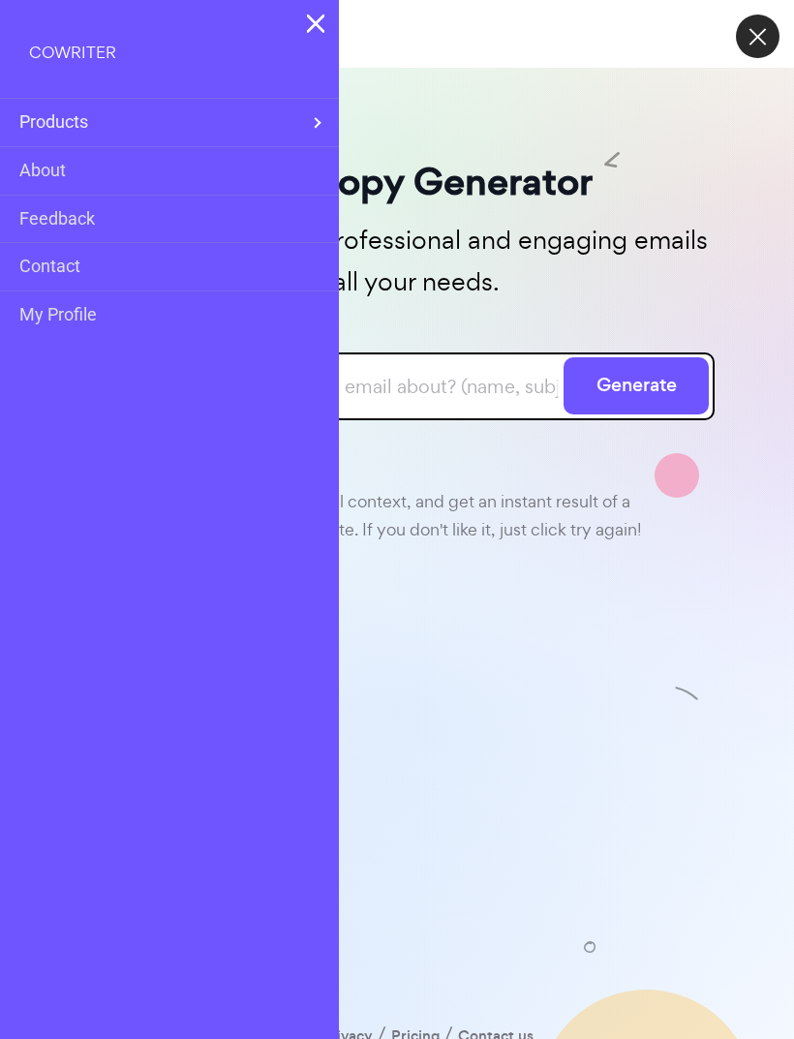
click at [66, 172] on link "About" at bounding box center [42, 171] width 46 height 28
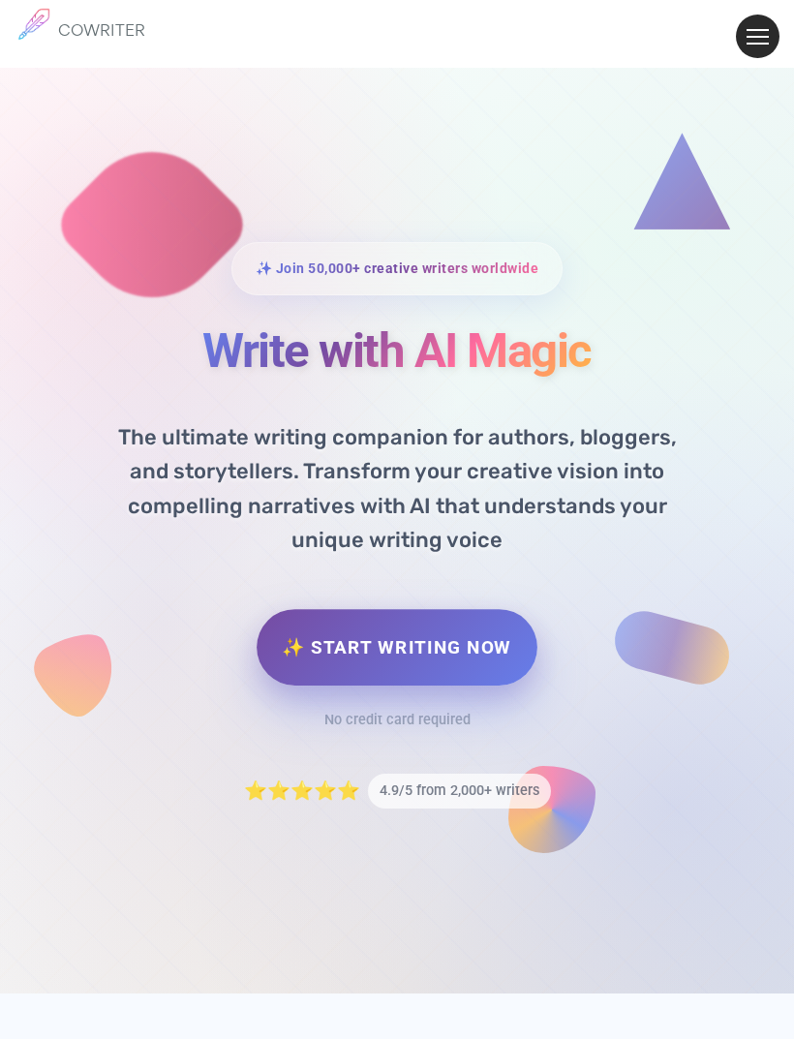
click at [466, 685] on link "✨ Start Writing Now" at bounding box center [396, 647] width 280 height 76
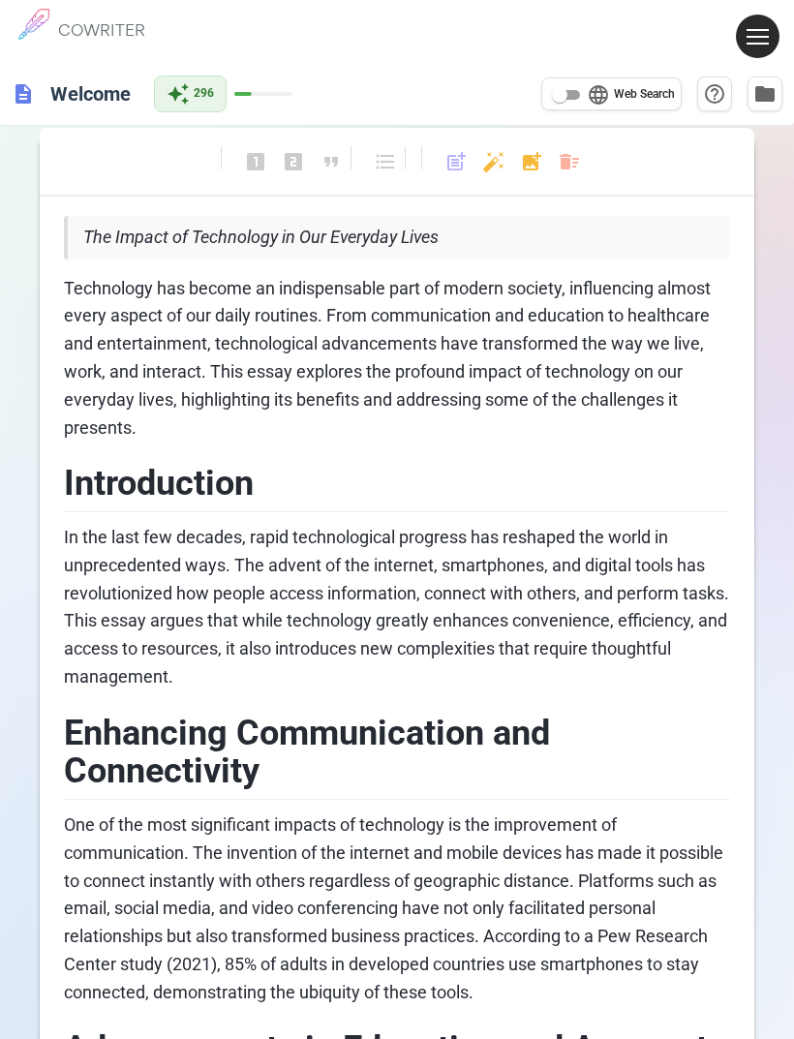
click at [50, 17] on img at bounding box center [34, 24] width 48 height 48
